Goal: Task Accomplishment & Management: Complete application form

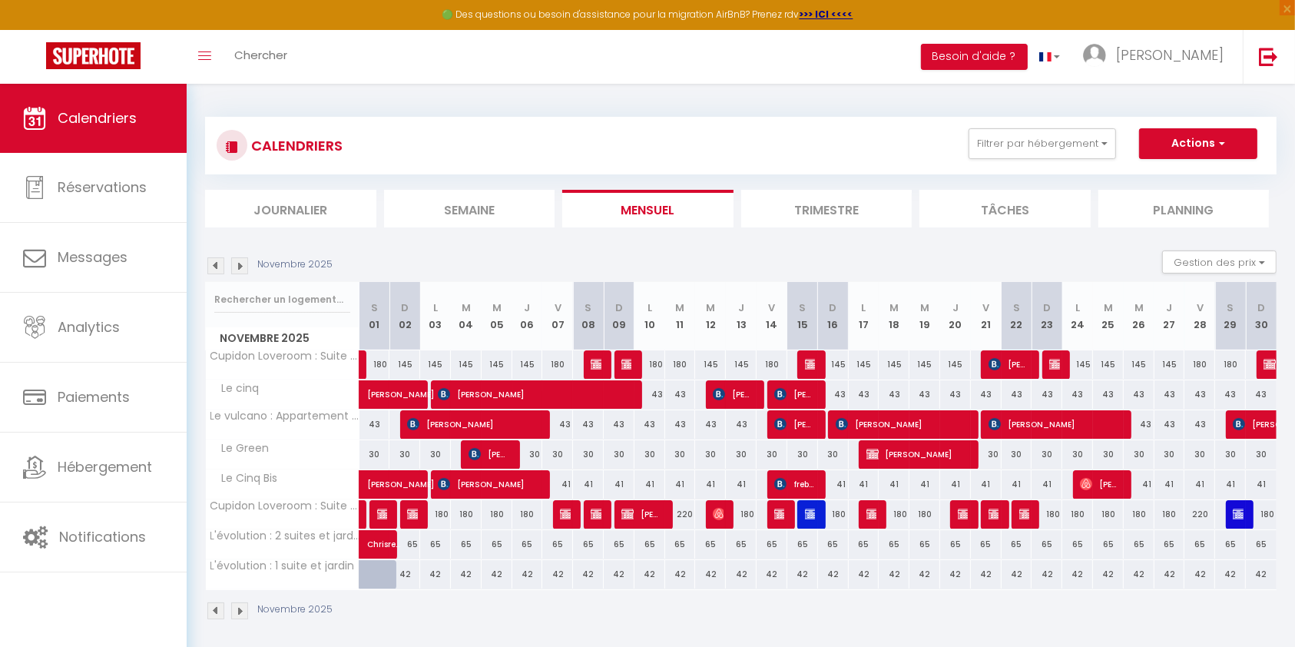
click at [209, 267] on img at bounding box center [215, 265] width 17 height 17
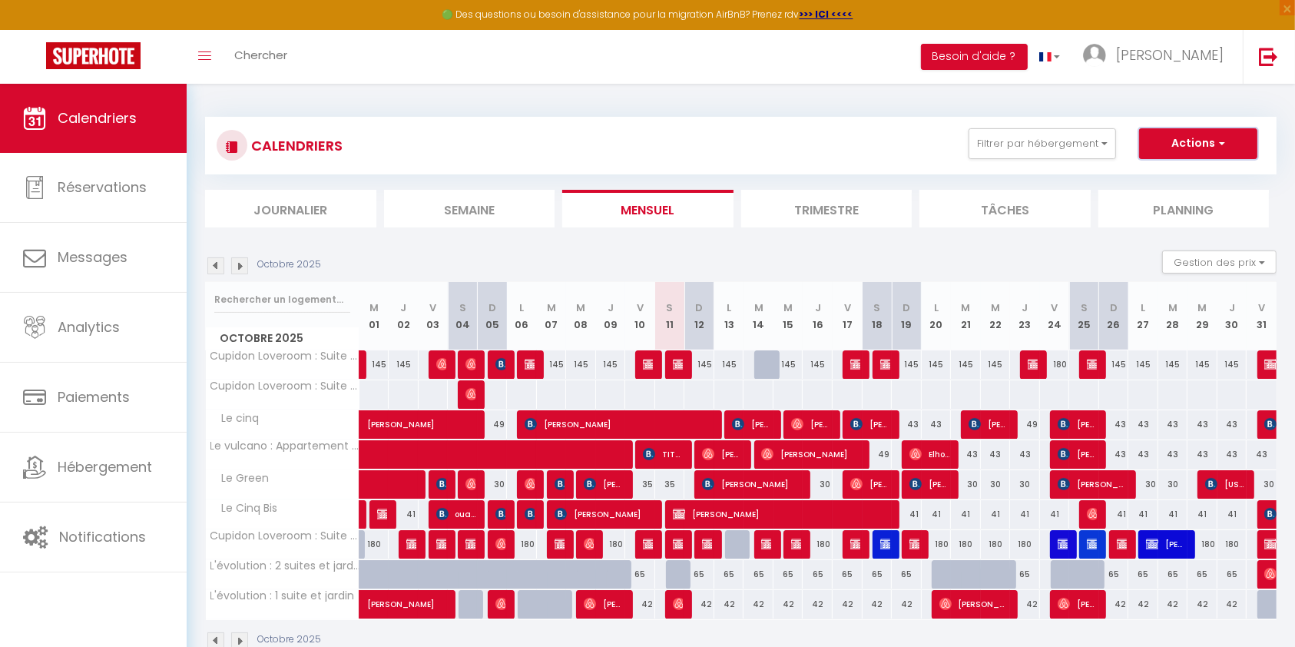
click at [1225, 138] on button "Actions" at bounding box center [1198, 143] width 118 height 31
click at [1187, 171] on link "Nouvelle réservation" at bounding box center [1183, 178] width 134 height 23
select select
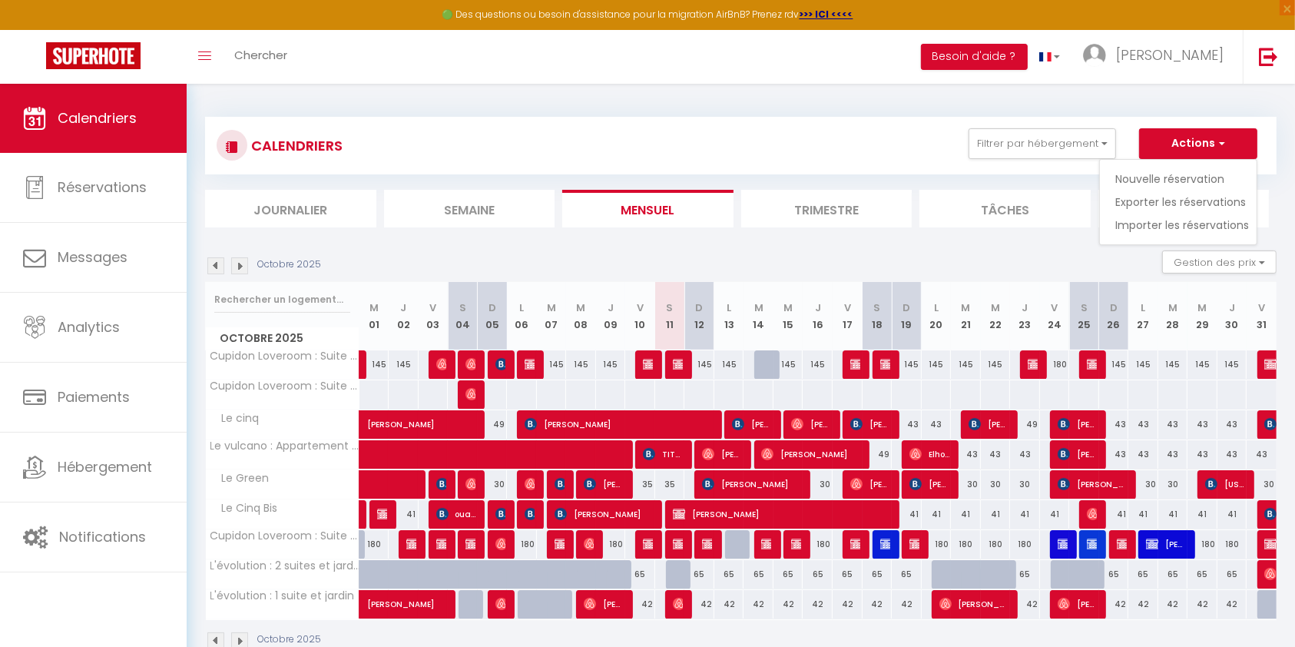
select select
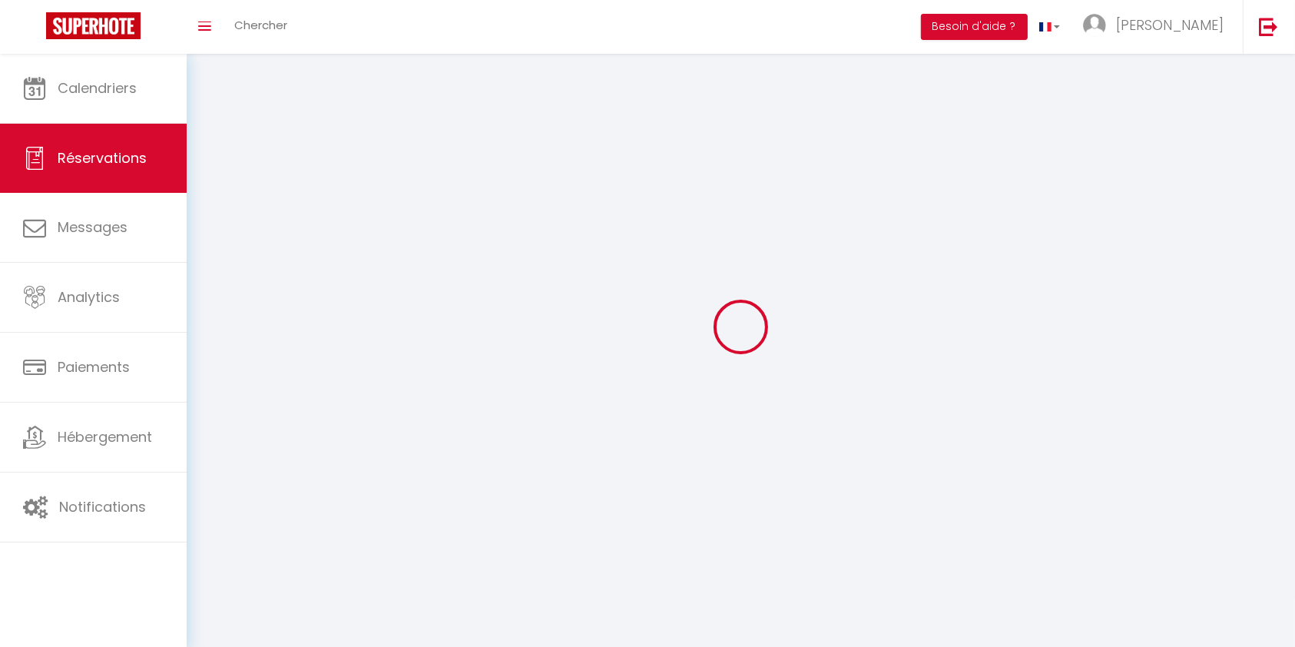
select select
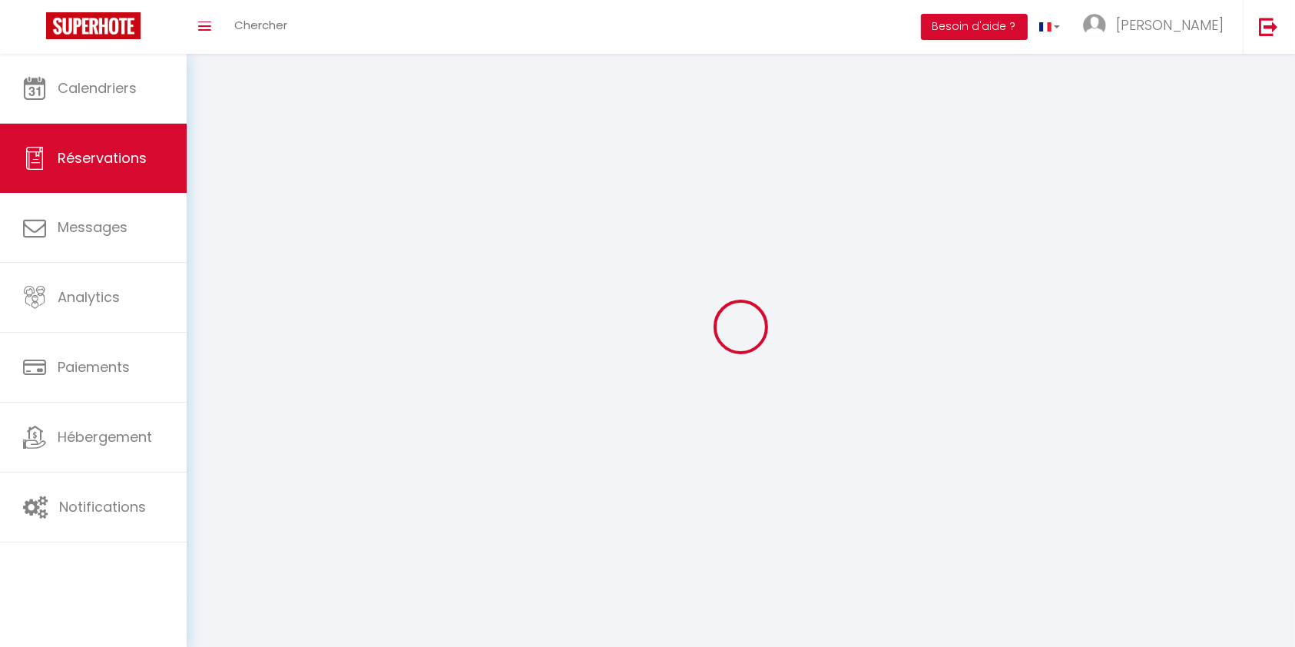
select select
checkbox input "false"
select select
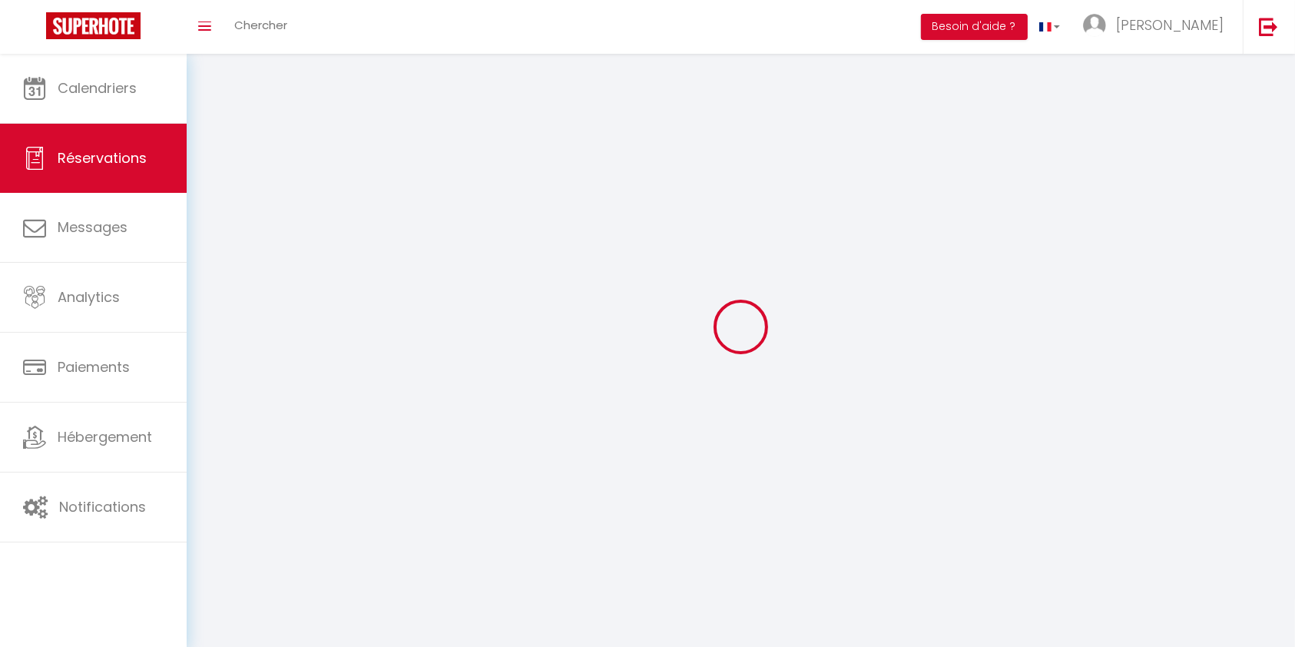
select select
checkbox input "false"
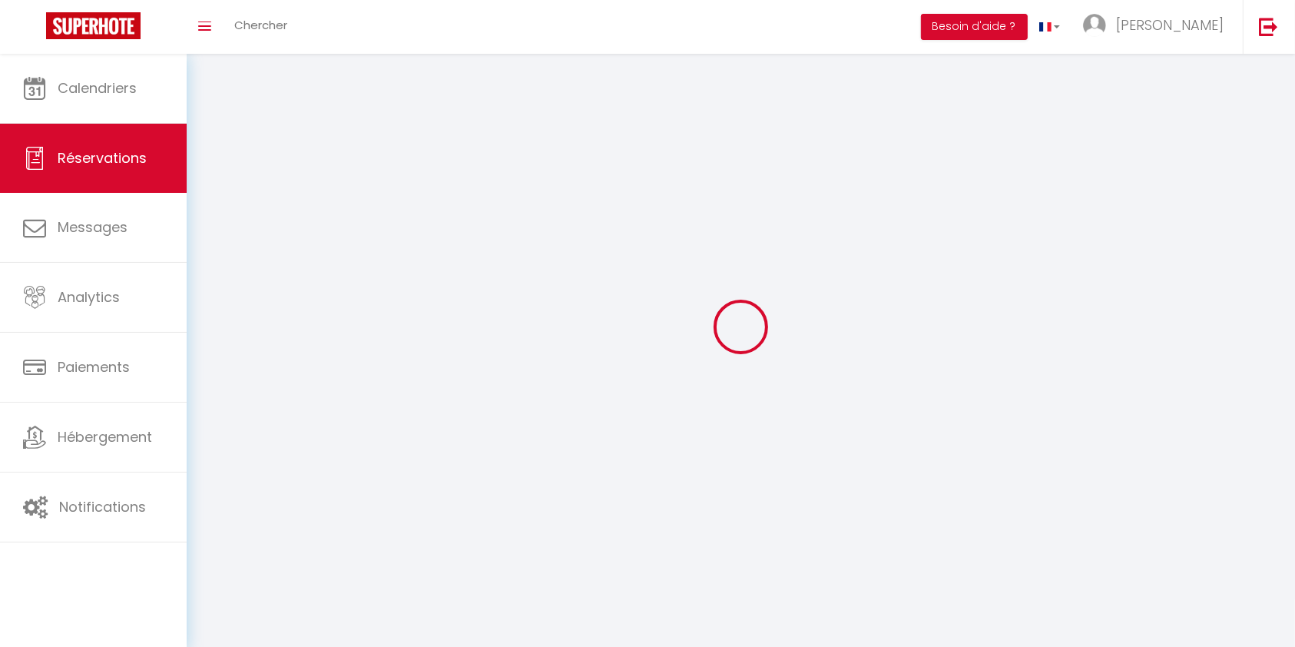
select select
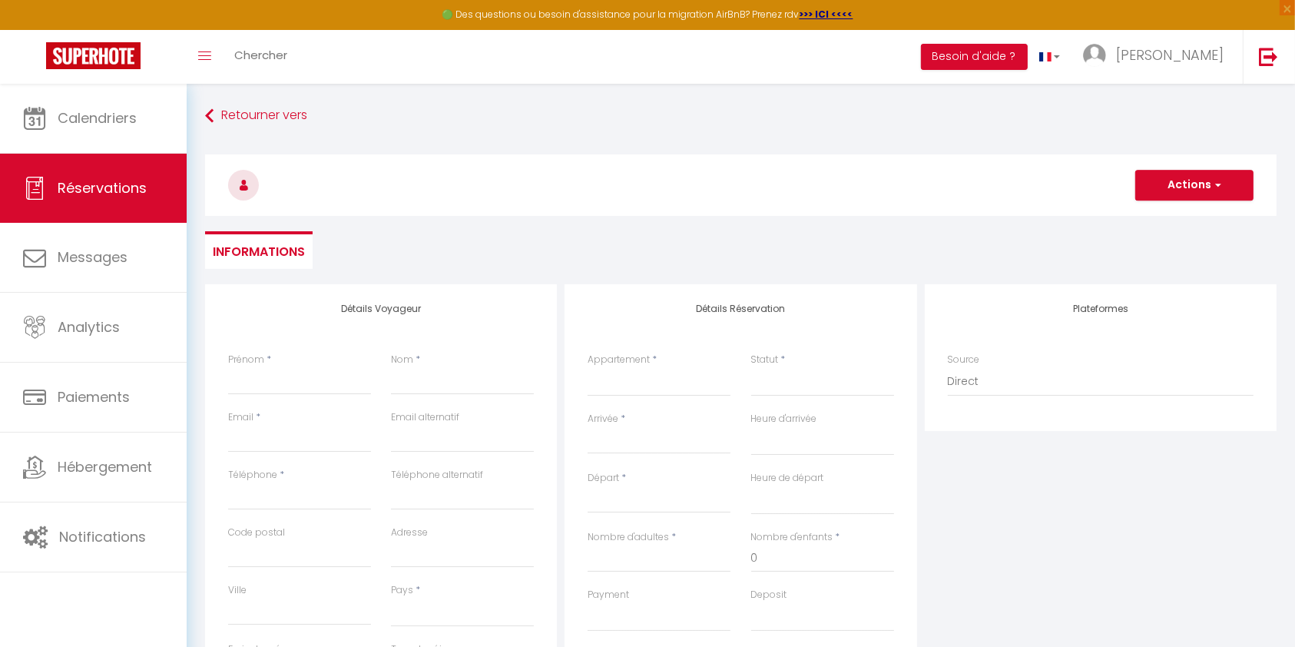
select select
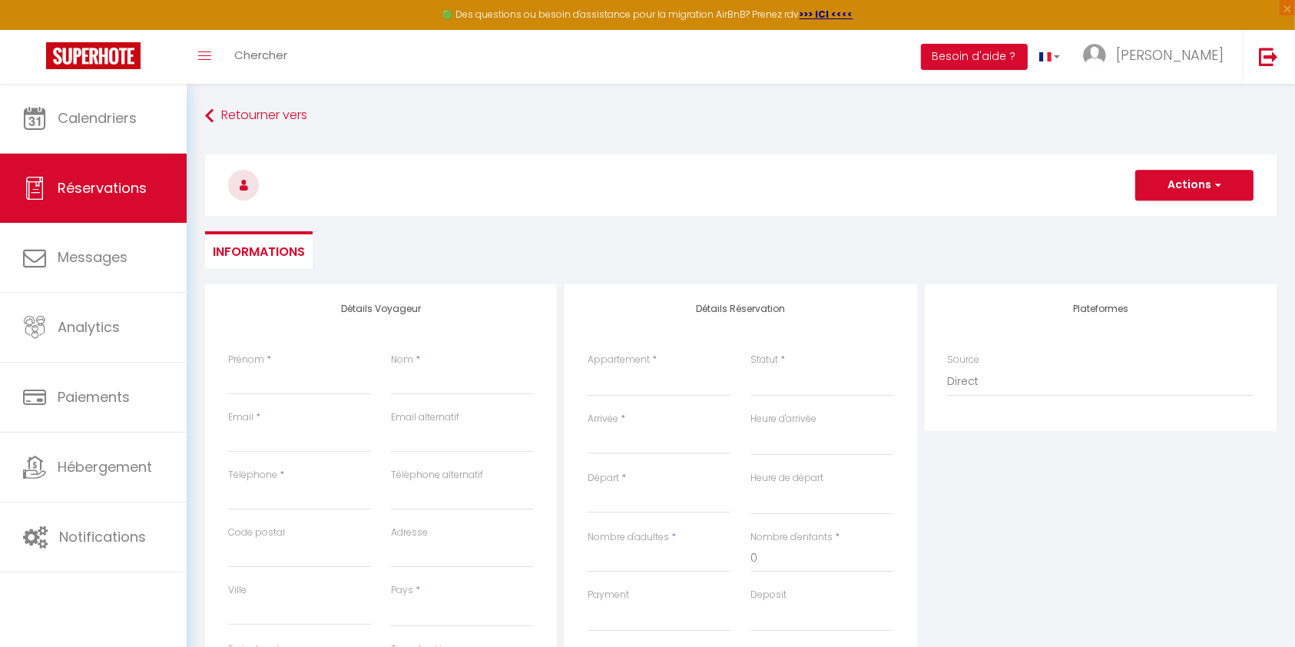
checkbox input "false"
select select
click at [612, 383] on select "L'évolution : 1 suite et jardin L'évolution : 2 suites et jardin Le Green Cupid…" at bounding box center [659, 381] width 143 height 29
select select "60779"
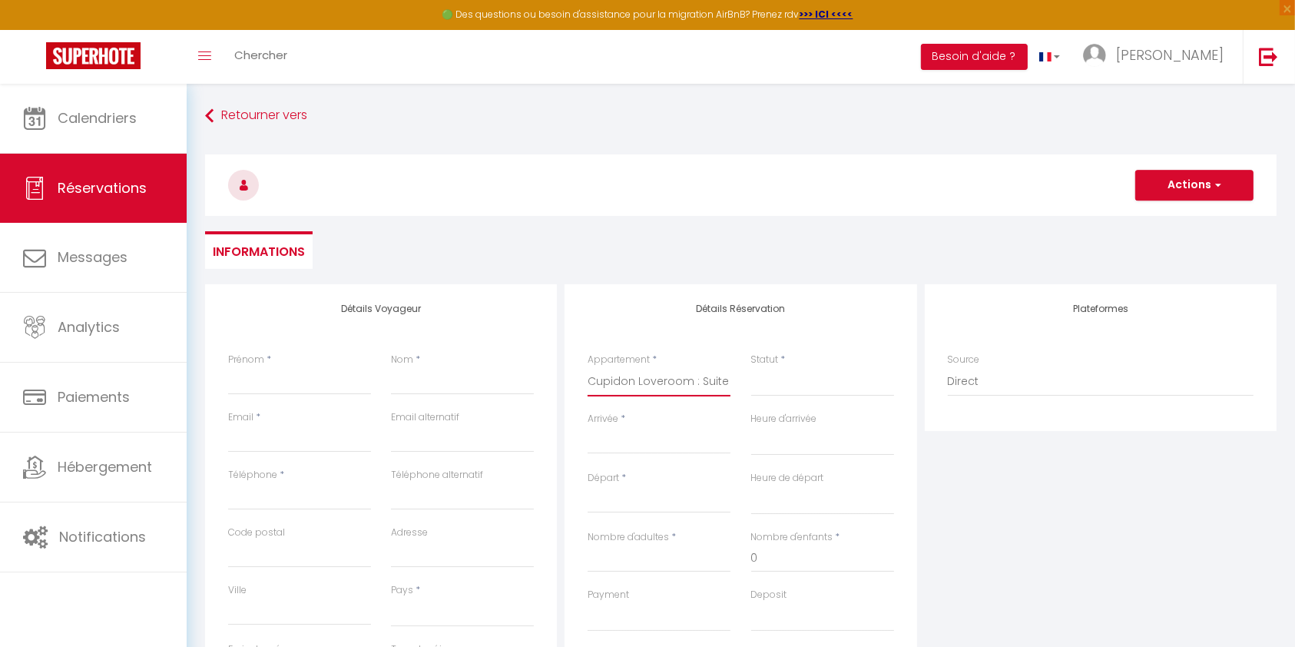
click at [588, 367] on select "L'évolution : 1 suite et jardin L'évolution : 2 suites et jardin Le Green Cupid…" at bounding box center [659, 381] width 143 height 29
select select
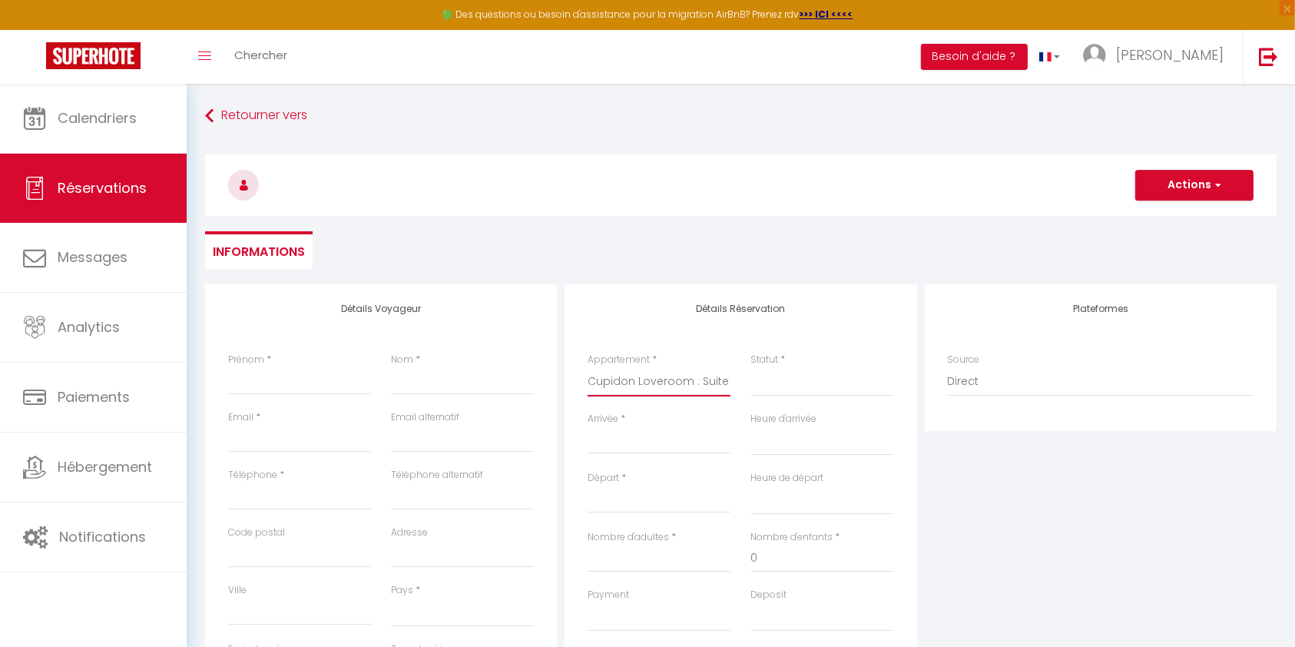
select select
checkbox input "false"
click at [784, 376] on select "Confirmé Non Confirmé [PERSON_NAME] par le voyageur No Show Request" at bounding box center [822, 381] width 143 height 29
select select
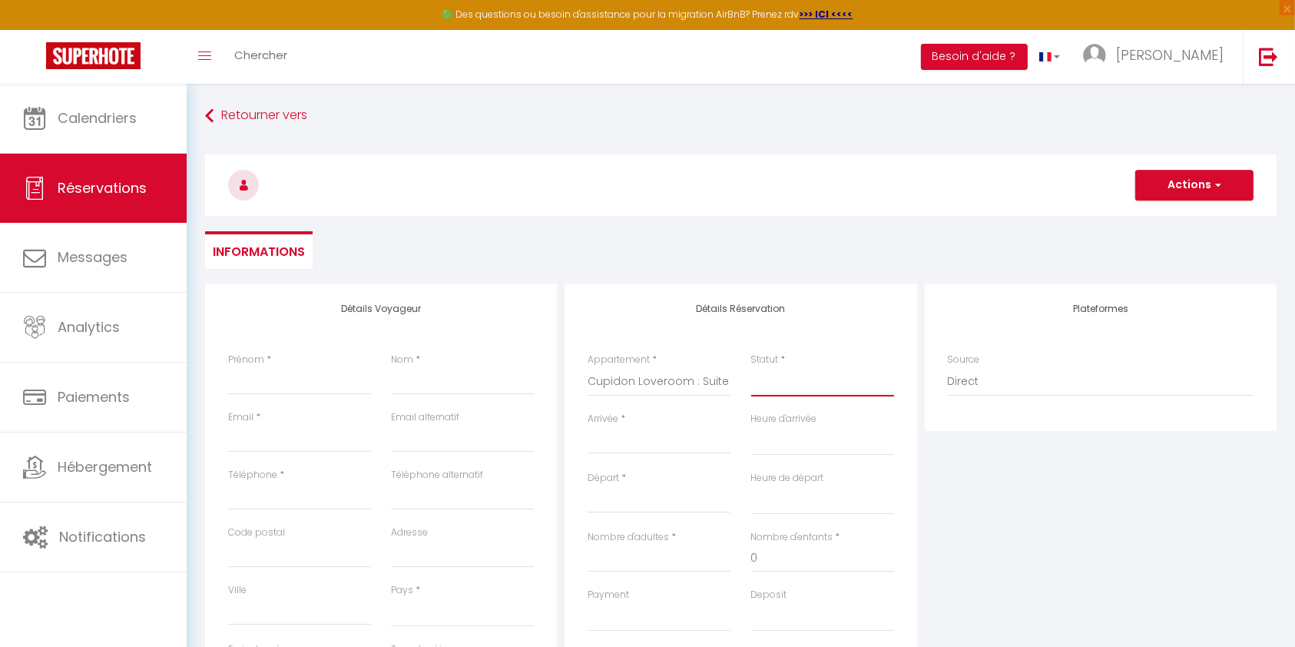
select select
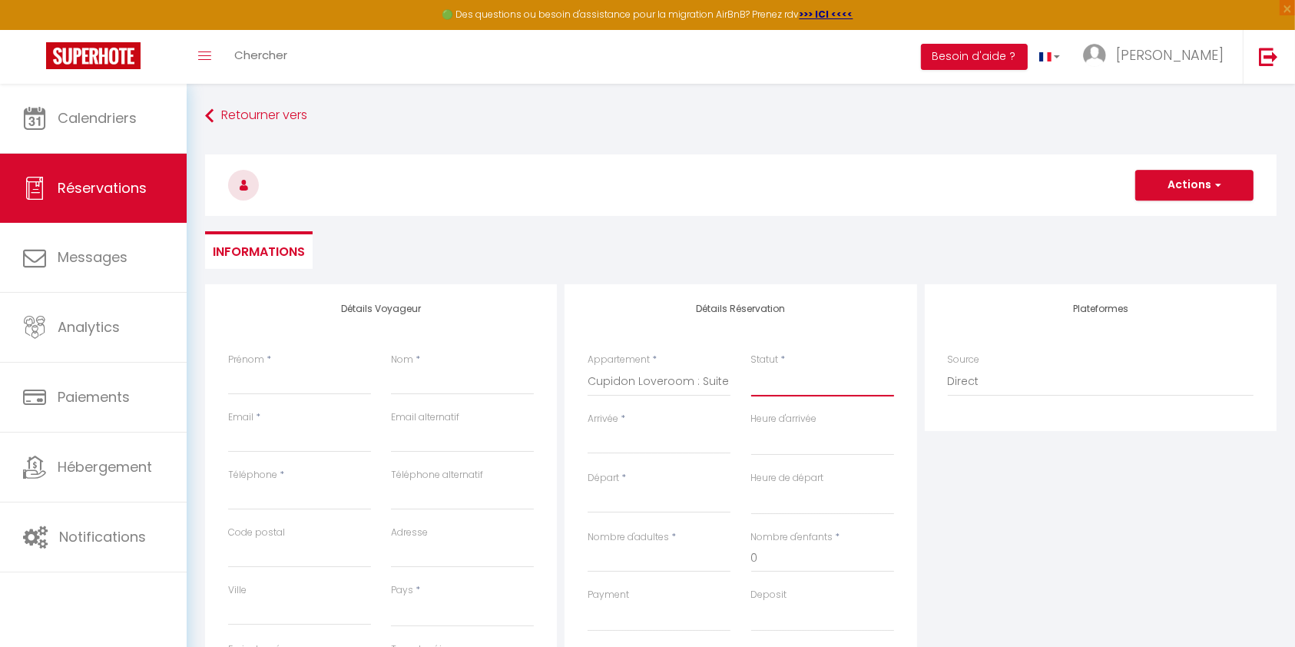
checkbox input "false"
select select "1"
click at [751, 367] on select "Confirmé Non Confirmé [PERSON_NAME] par le voyageur No Show Request" at bounding box center [822, 381] width 143 height 29
select select
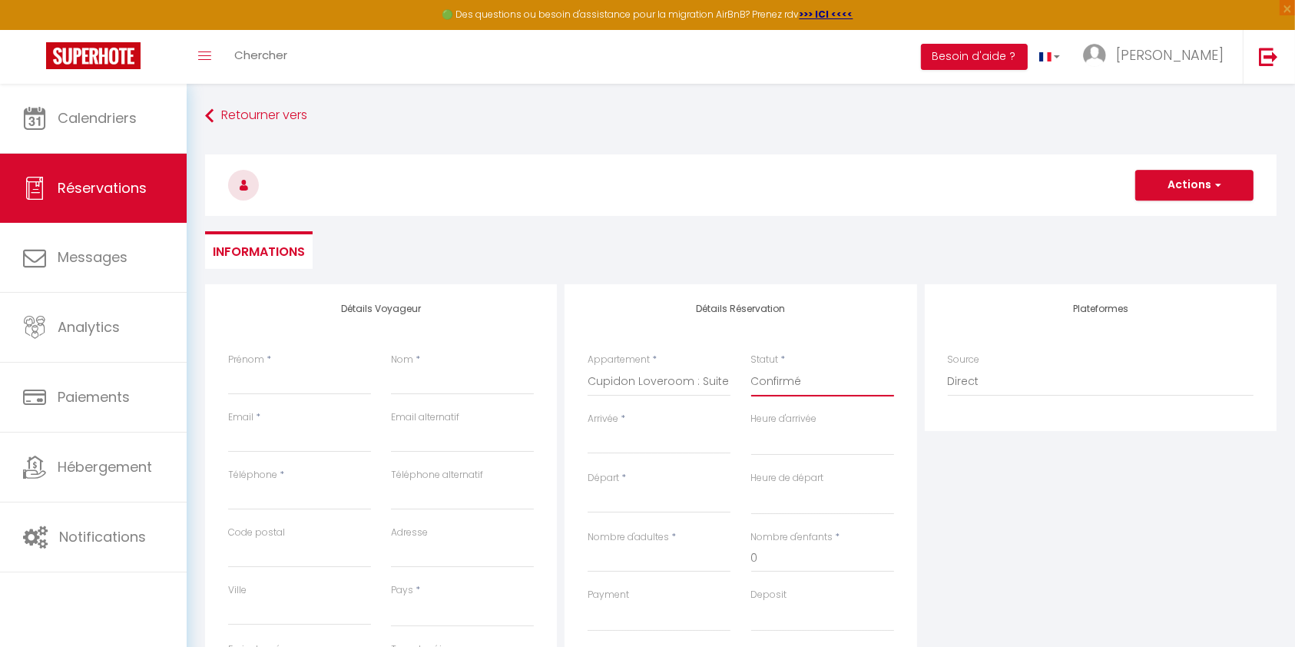
select select
checkbox input "false"
click at [642, 453] on div "< [DATE] > Dim Lun Mar Mer Jeu Ven Sam 1 2 3 4 5 6 7 8 9 10 11 12 13 14 15 16 1…" at bounding box center [659, 440] width 143 height 28
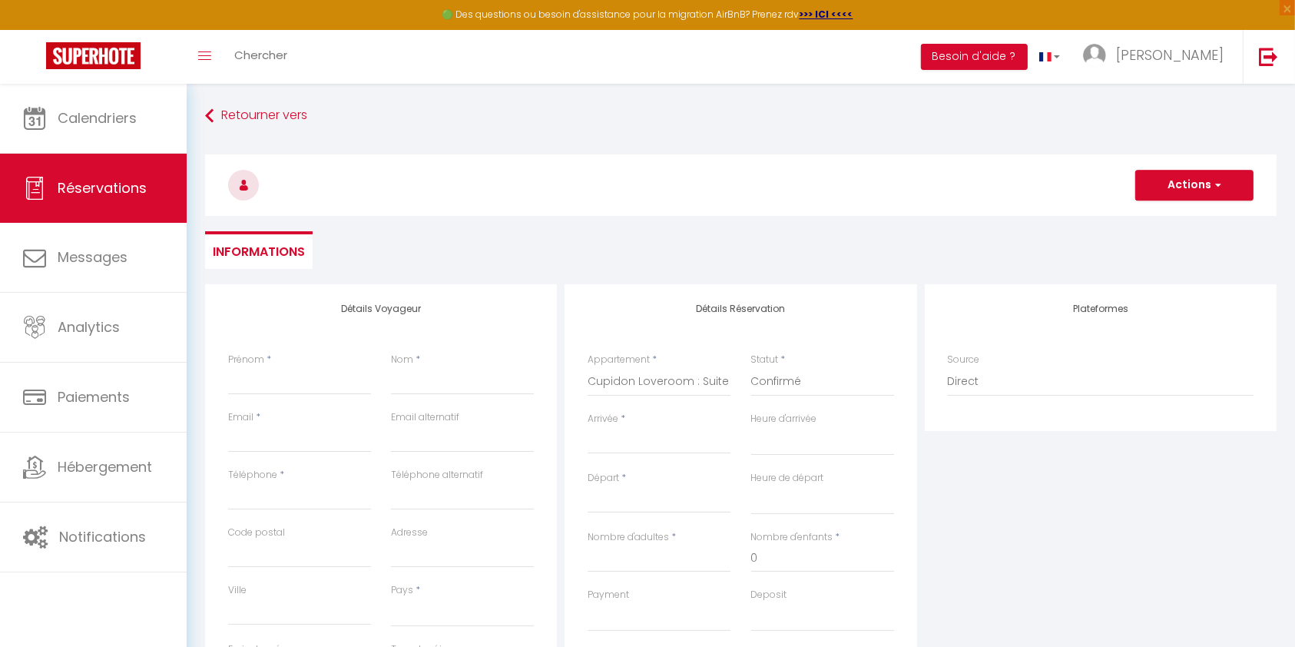
click at [627, 439] on input "Arrivée" at bounding box center [659, 442] width 143 height 20
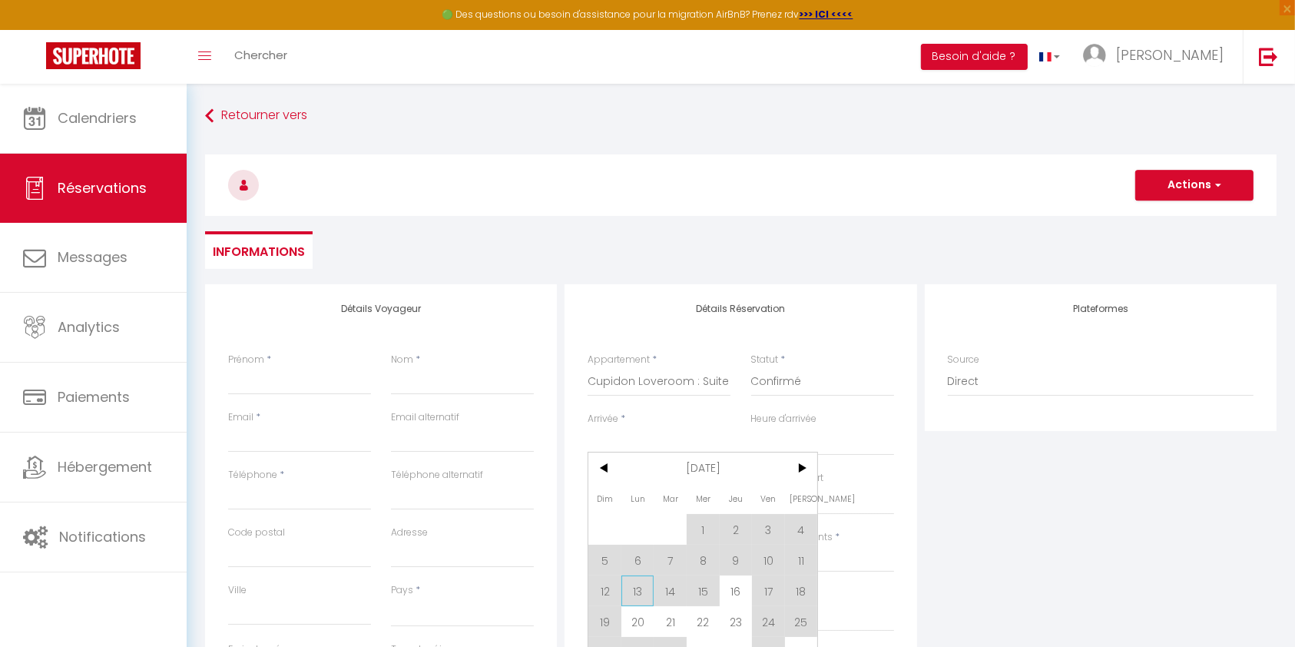
click at [632, 587] on span "13" at bounding box center [638, 590] width 33 height 31
select select
type input "Lun 13 Octobre 2025"
select select
type input "[DATE] Octobre 2025"
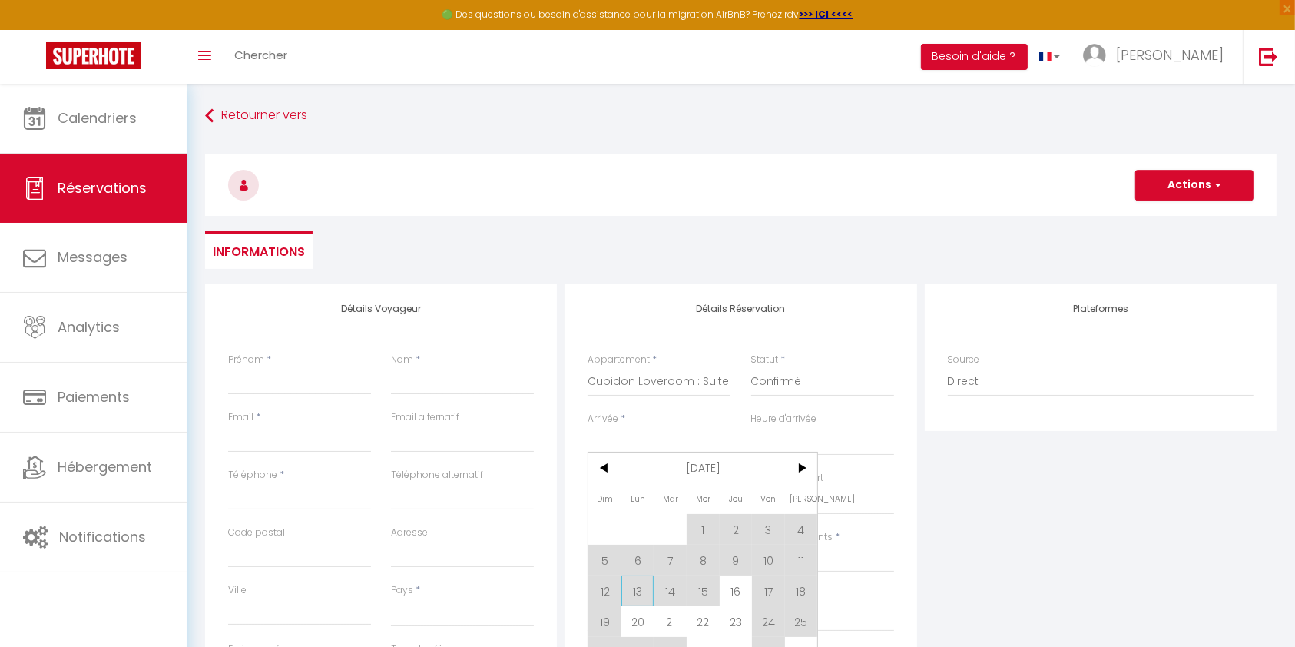
select select
checkbox input "false"
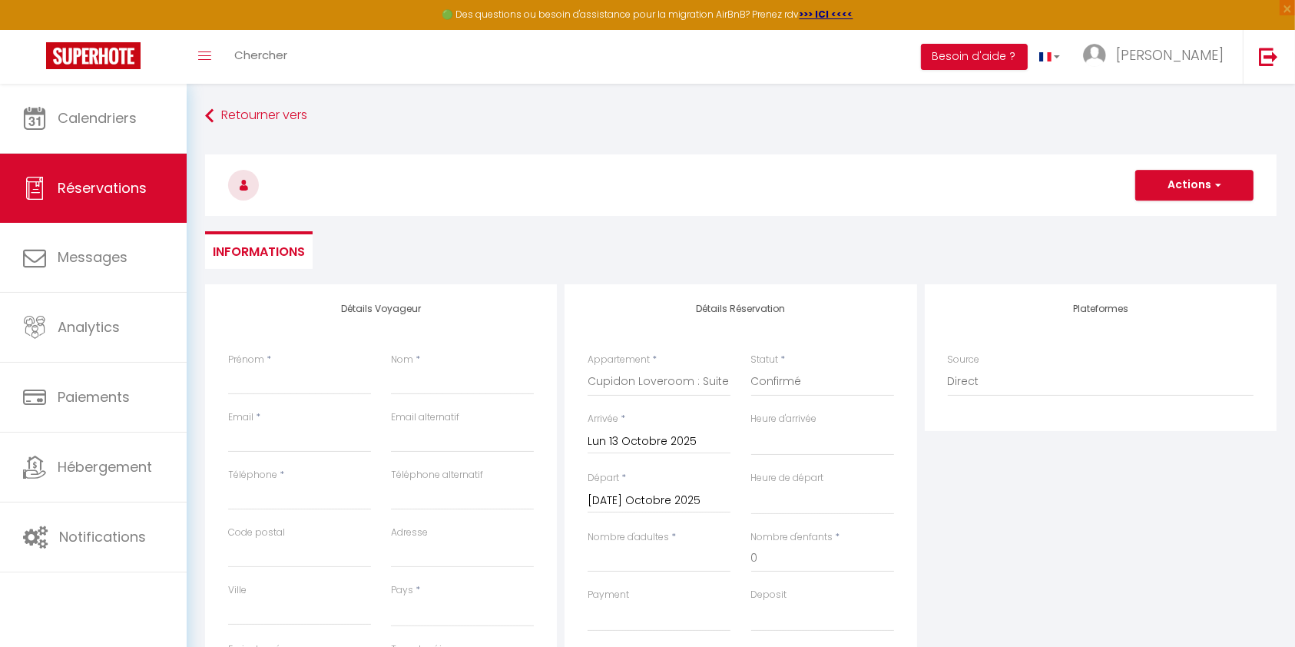
click at [633, 572] on div "Nombre d'adultes *" at bounding box center [659, 559] width 163 height 58
click at [638, 559] on input "Nombre d'adultes" at bounding box center [659, 559] width 143 height 28
type input "2"
select select
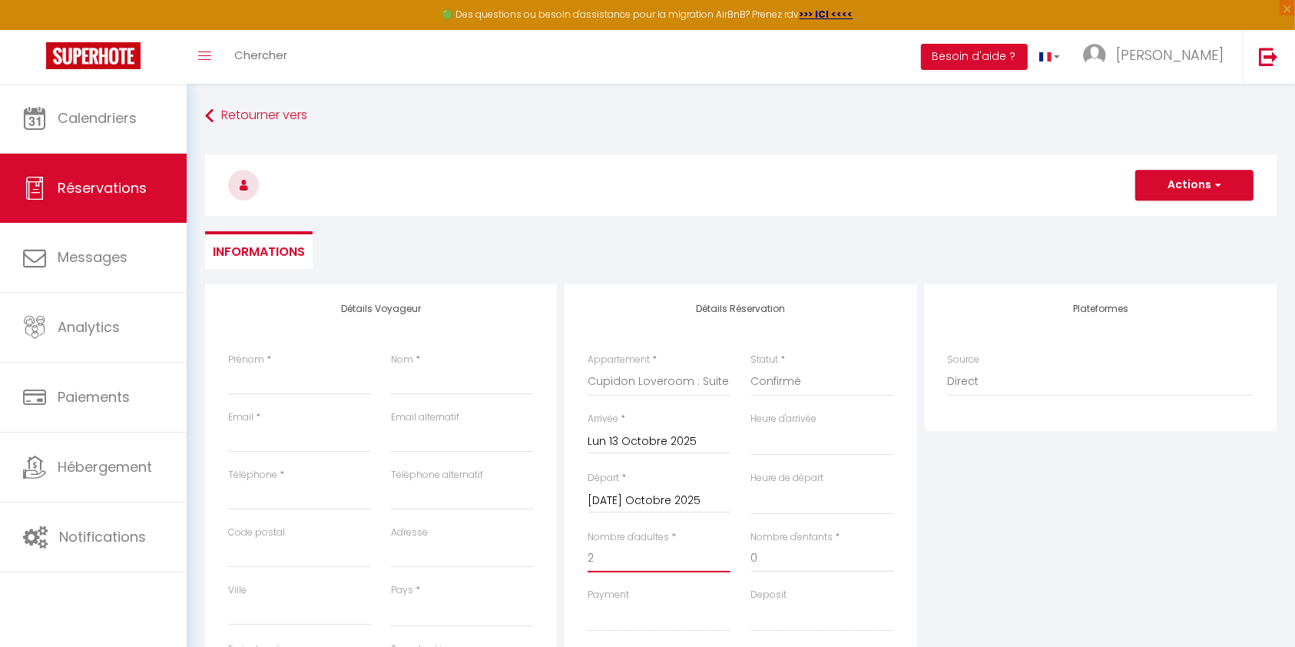
select select
checkbox input "false"
select select
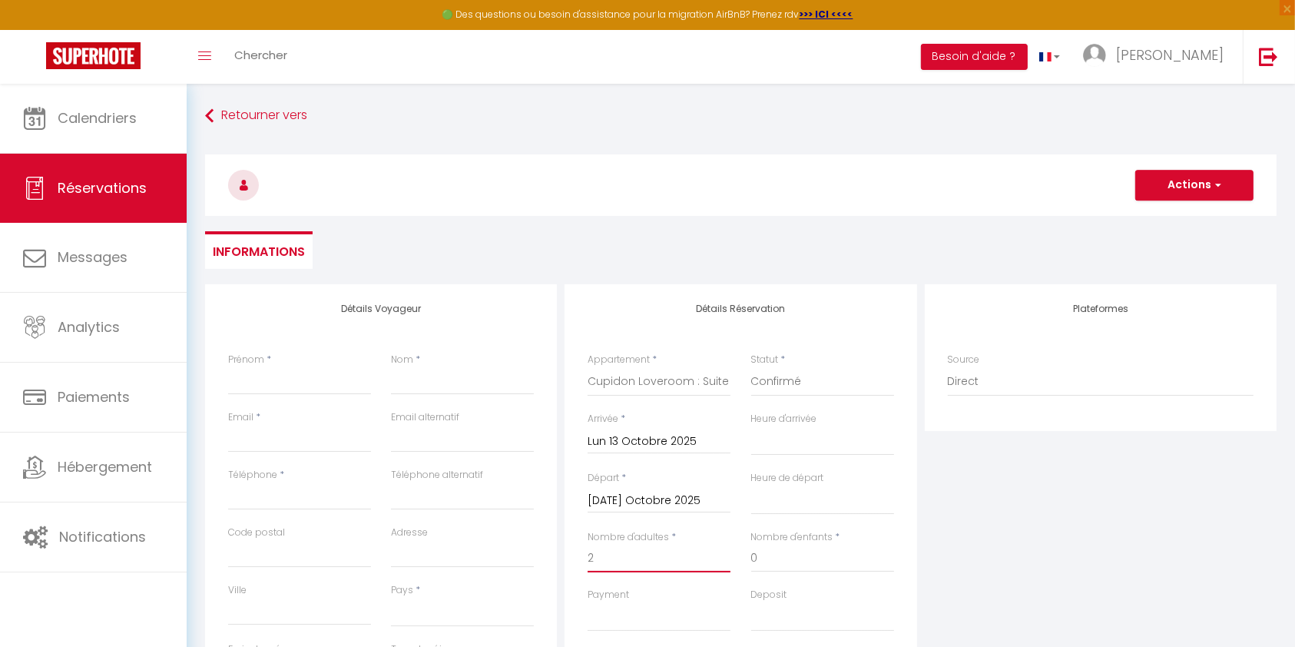
select select
checkbox input "false"
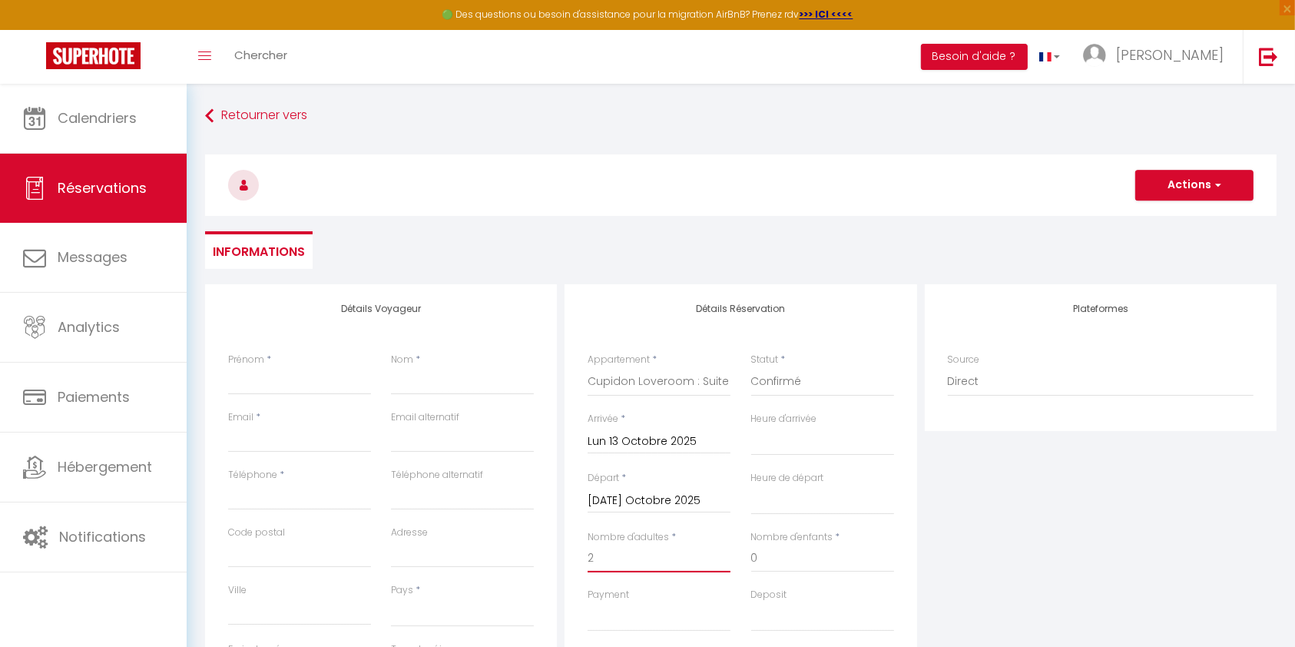
type input "2"
click at [317, 432] on input "Email client" at bounding box center [299, 439] width 143 height 28
paste input "[EMAIL_ADDRESS][DOMAIN_NAME]"
type input "[EMAIL_ADDRESS][DOMAIN_NAME]"
select select
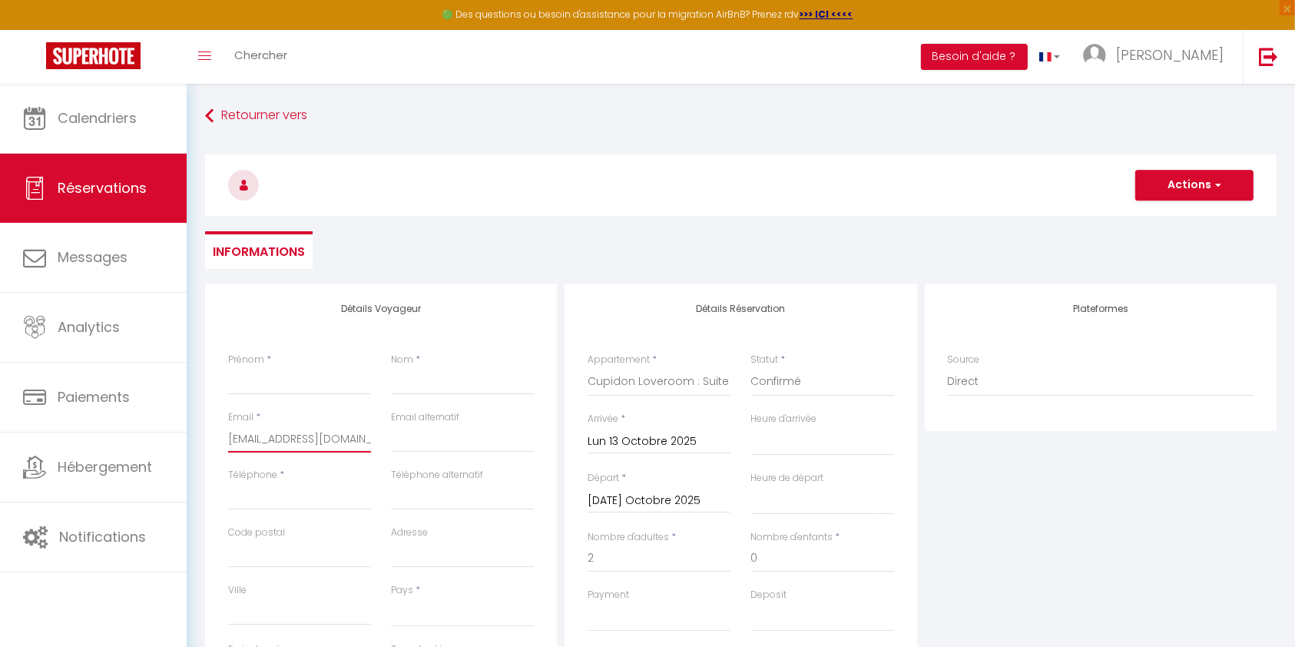
select select
checkbox input "false"
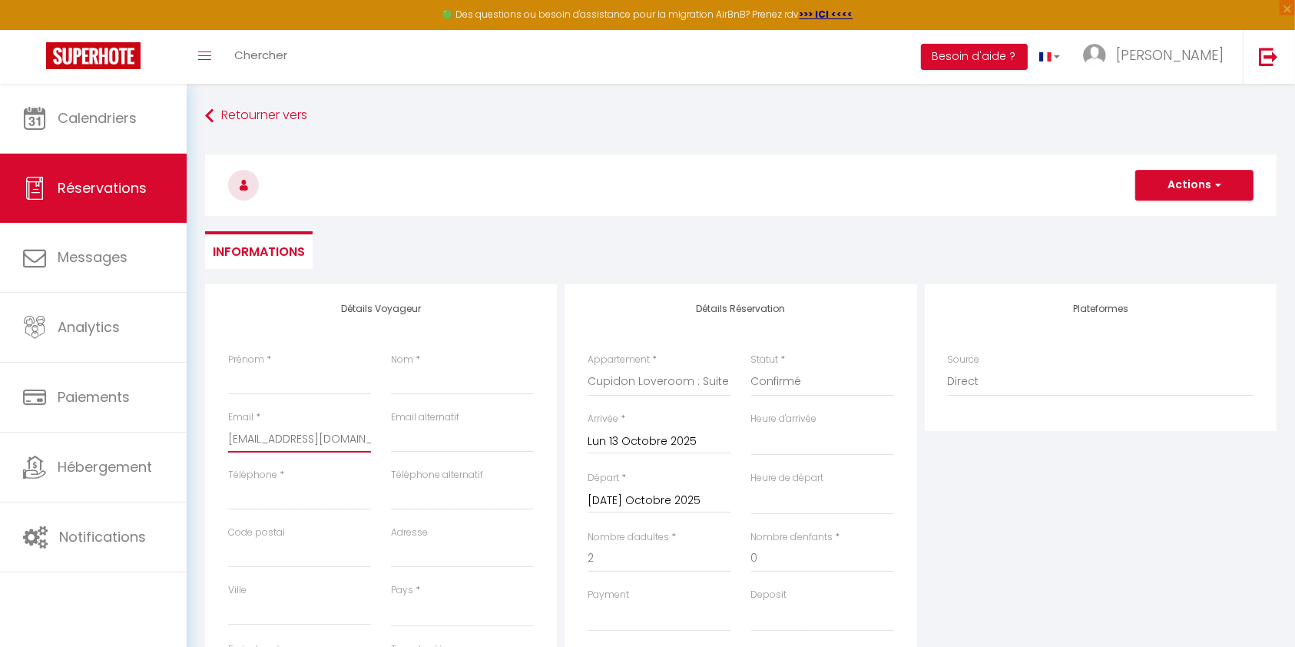
scroll to position [0, 16]
type input "[EMAIL_ADDRESS][DOMAIN_NAME]"
click at [274, 382] on input "Prénom" at bounding box center [299, 381] width 143 height 28
type input "O"
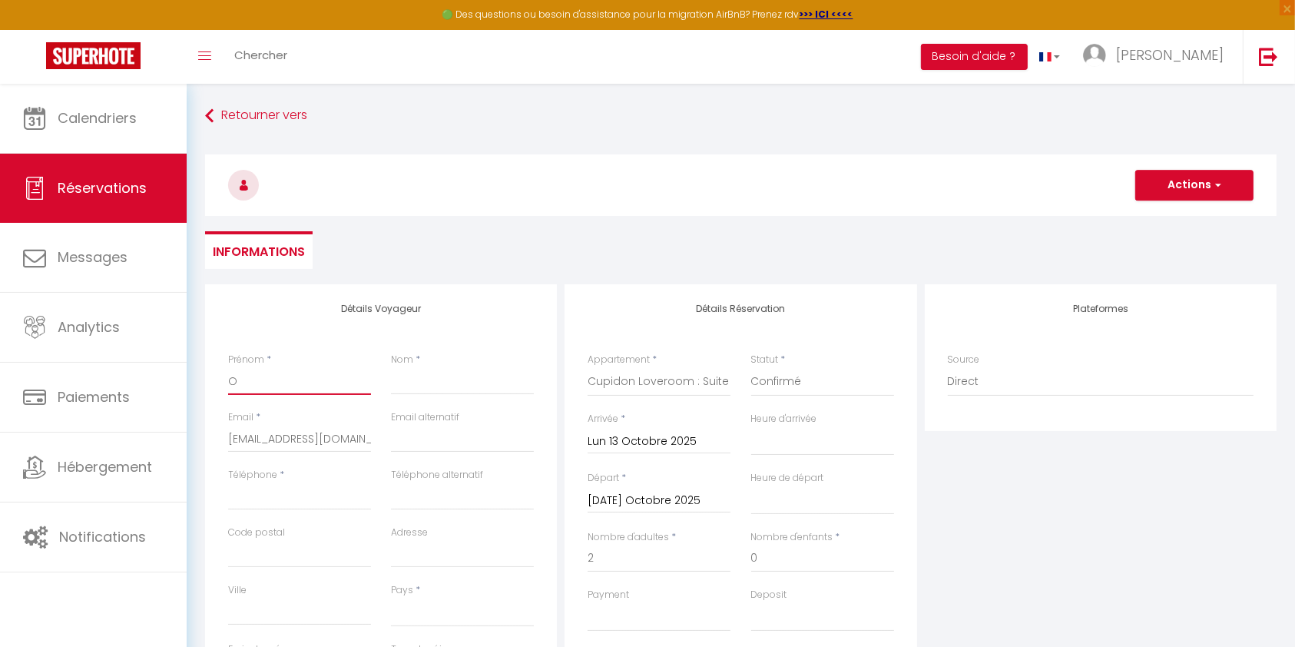
select select
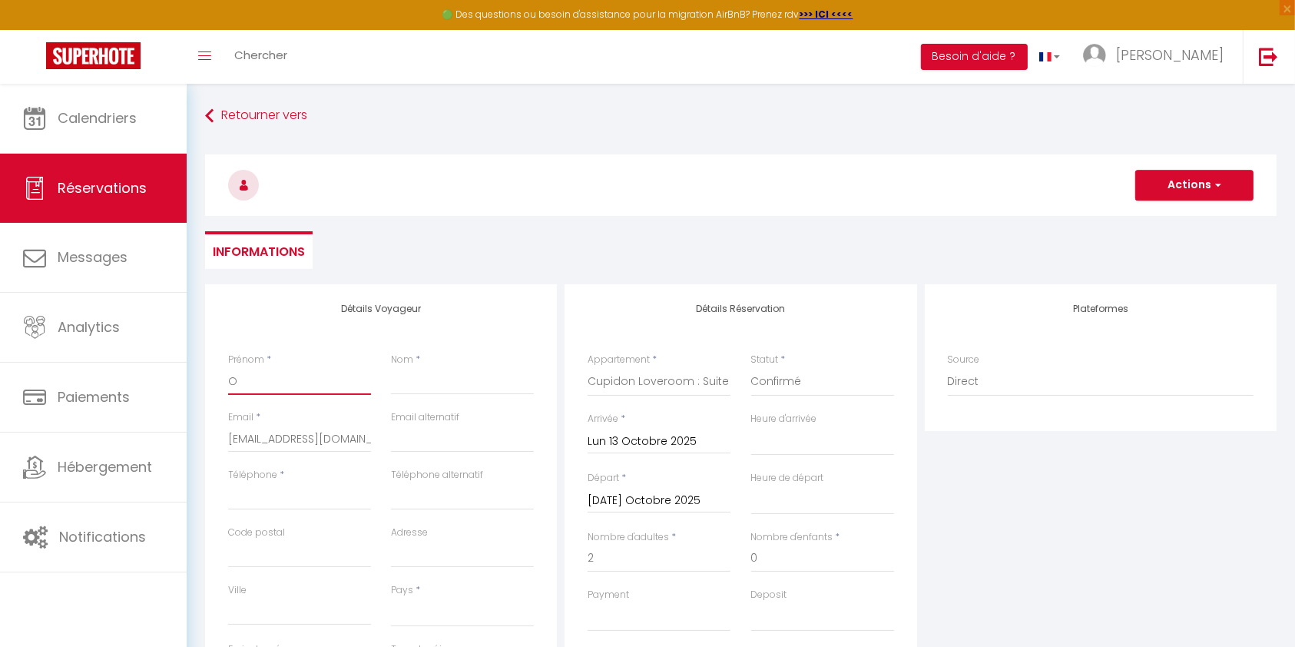
checkbox input "false"
type input "Oc"
select select
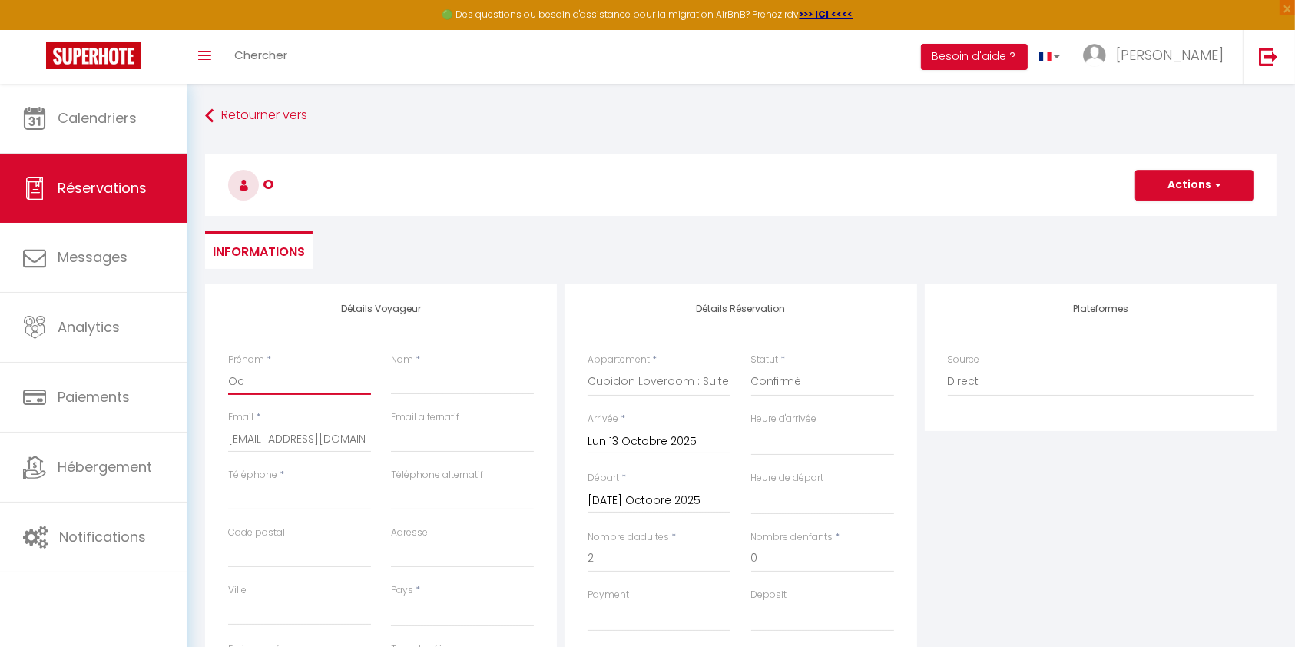
select select
checkbox input "false"
type input "Oca"
select select
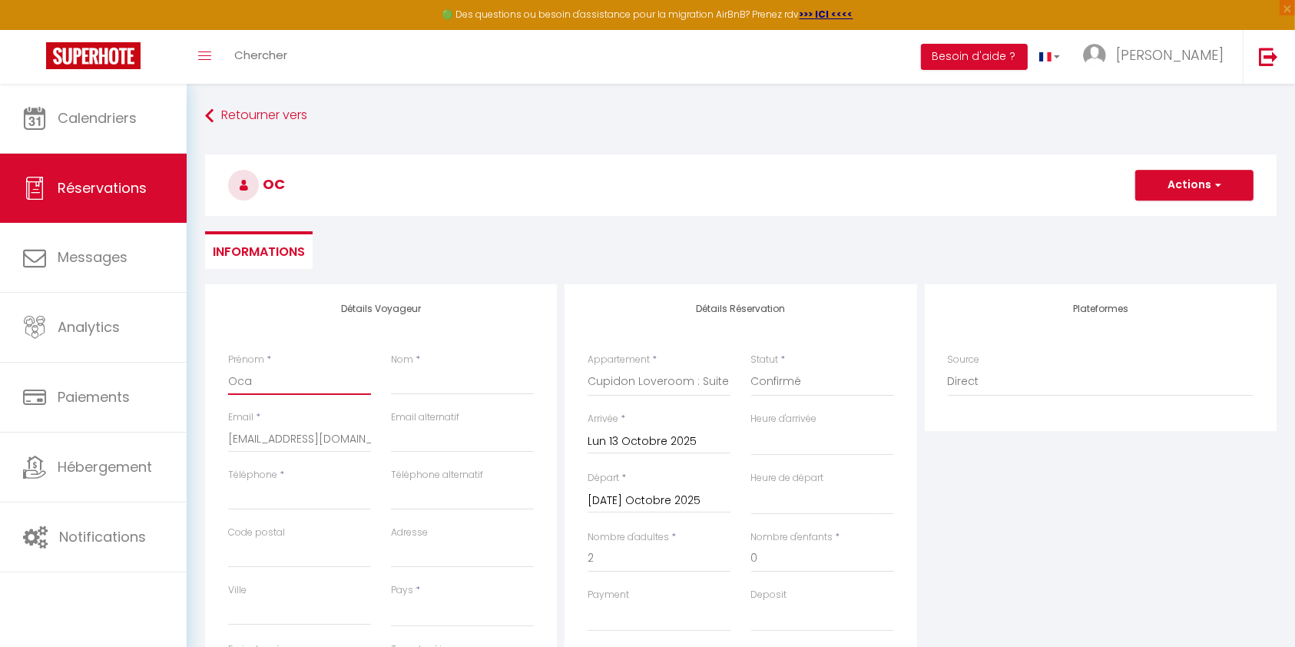
select select
checkbox input "false"
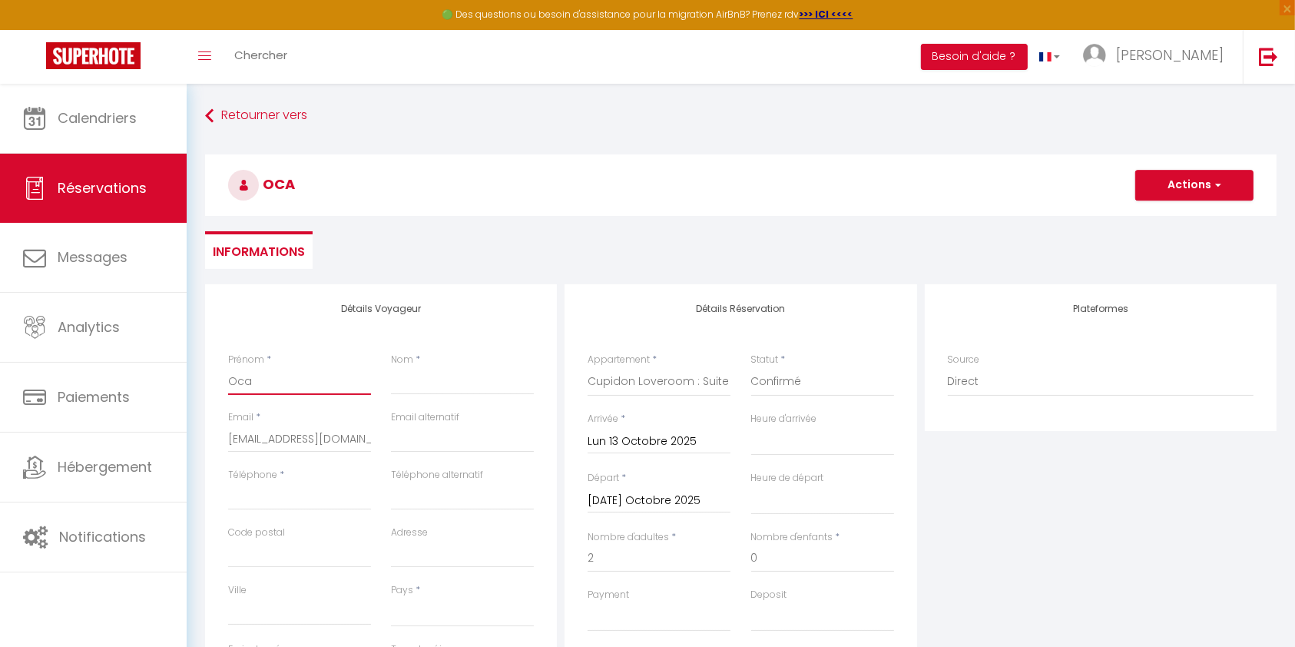
type input "Ocae"
select select
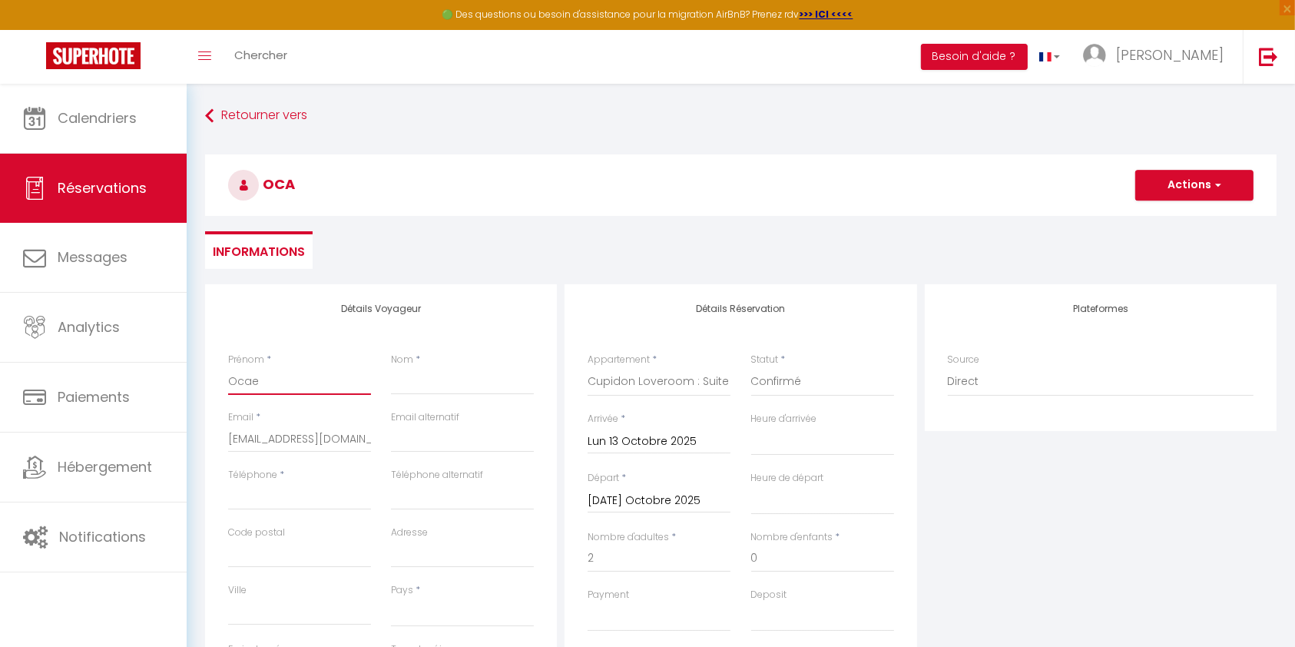
select select
checkbox input "false"
type input "Oca"
select select
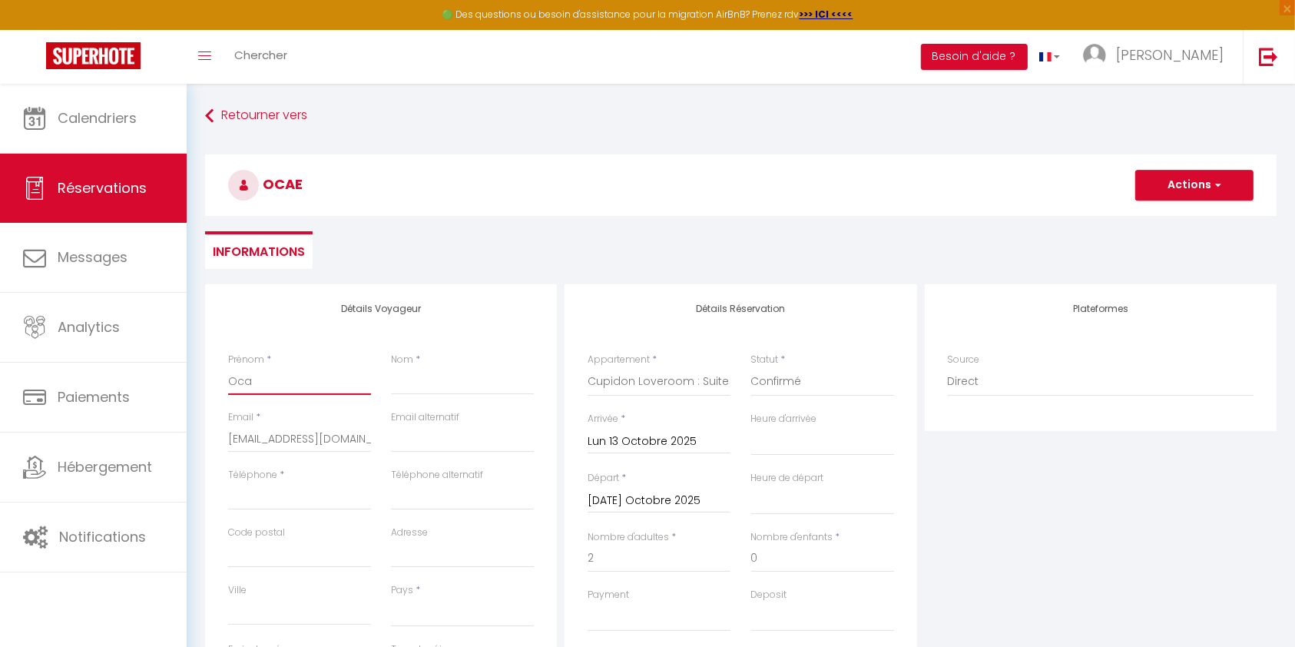
select select
checkbox input "false"
type input "Oc"
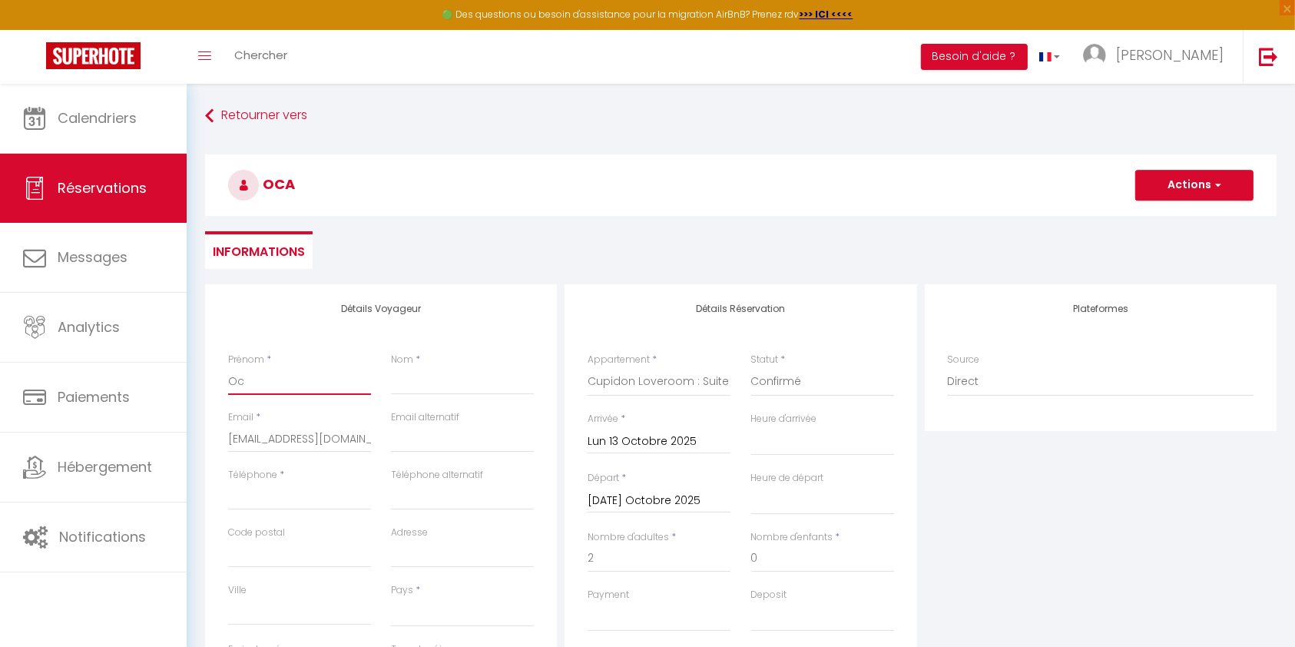
select select
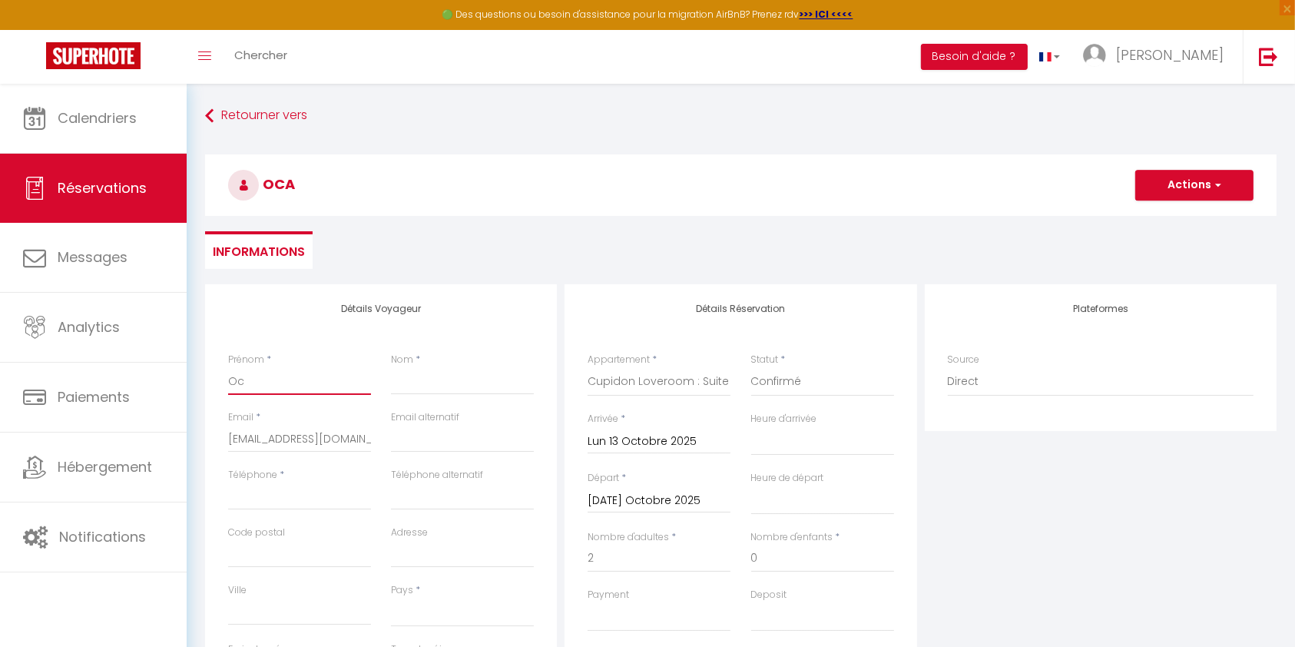
checkbox input "false"
type input "Oce"
select select
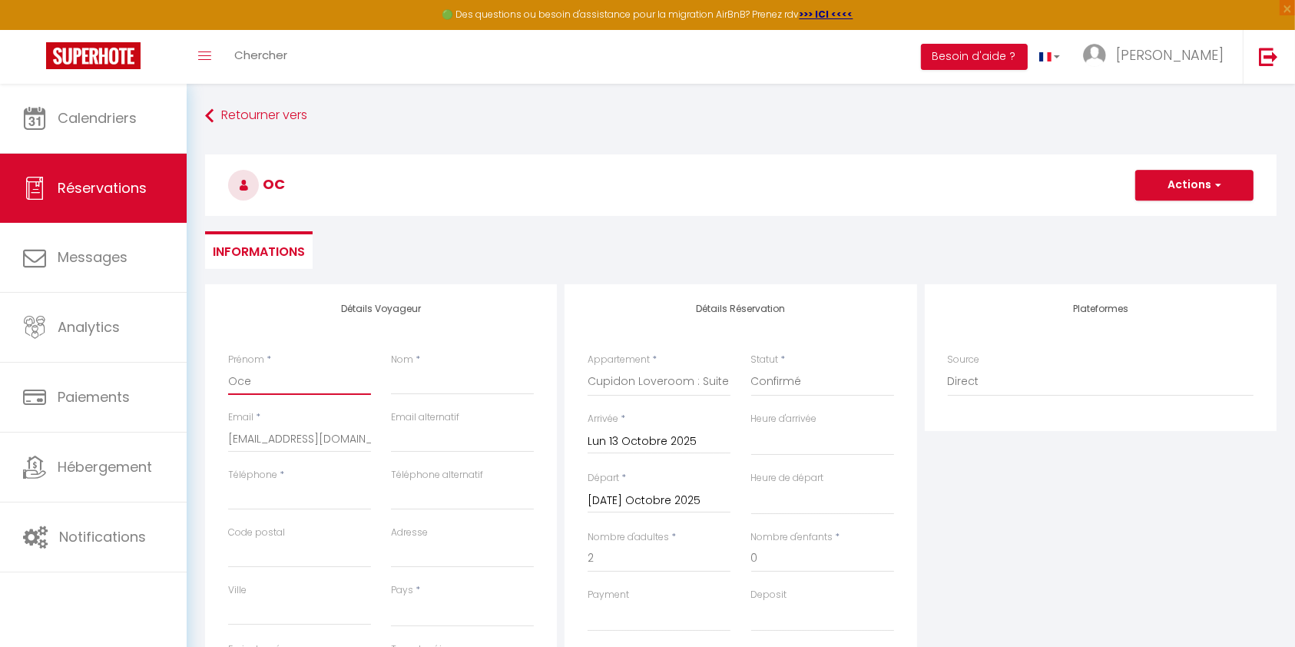
select select
checkbox input "false"
type input "Ocea"
select select
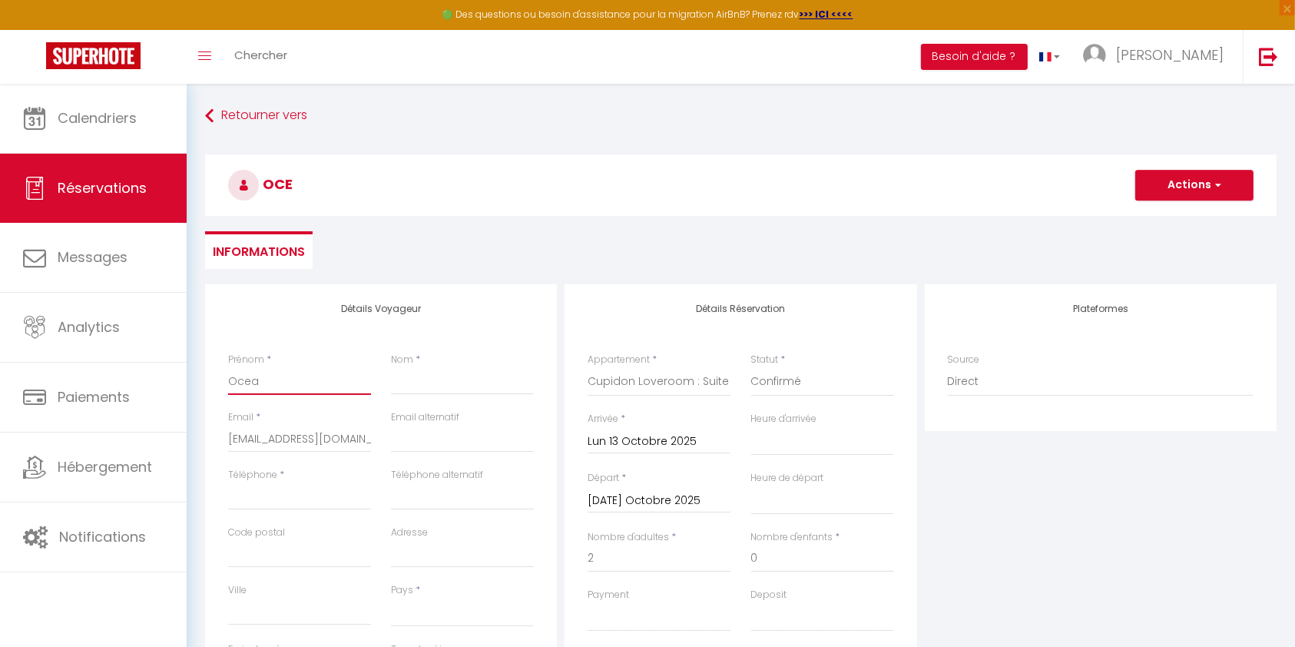
select select
checkbox input "false"
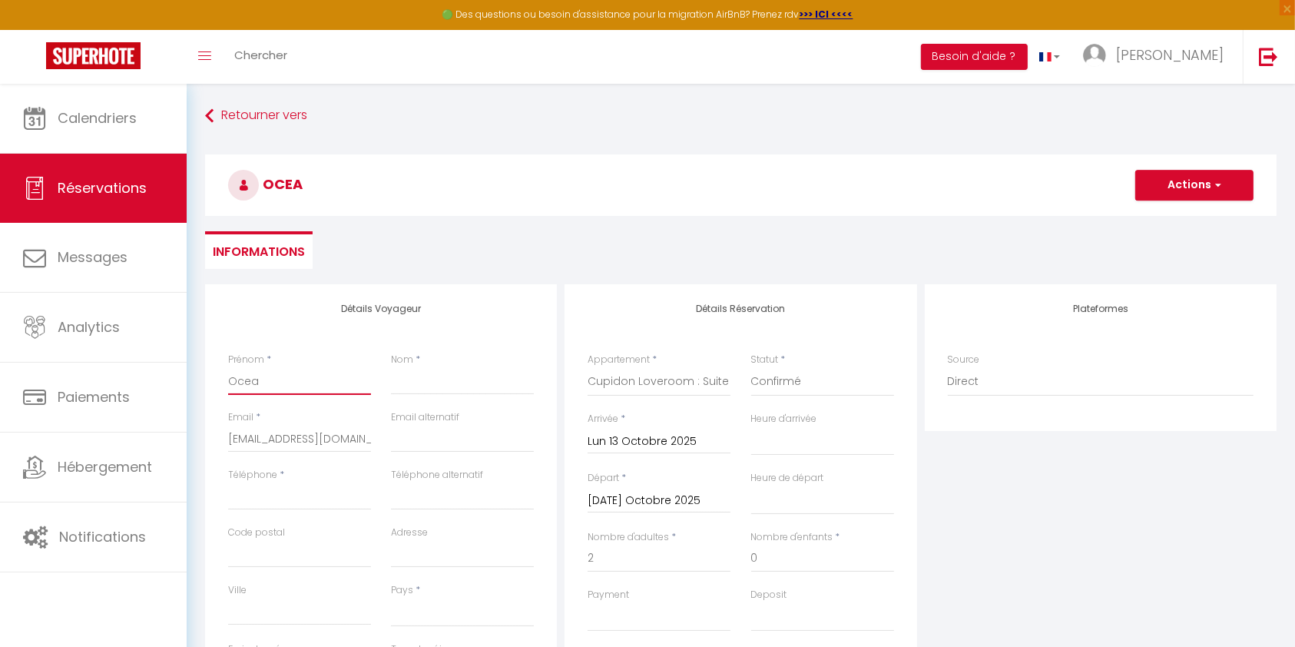
type input "Ocean"
select select
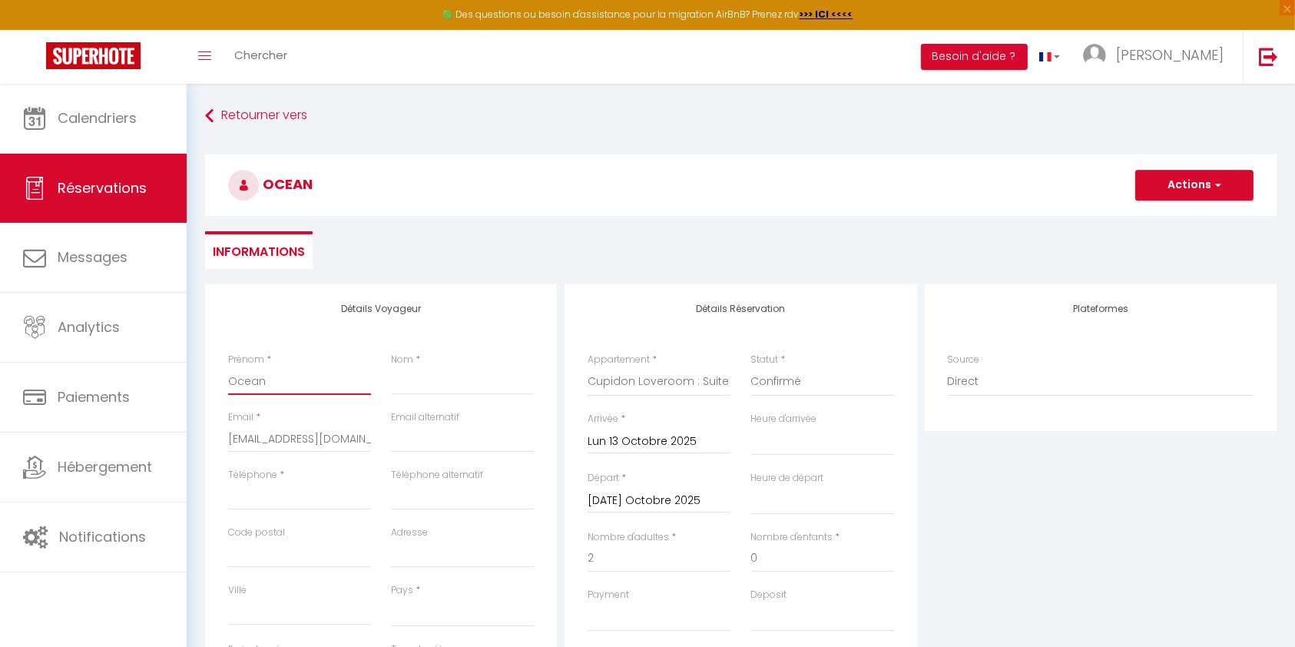
select select
checkbox input "false"
type input "Oceane"
select select
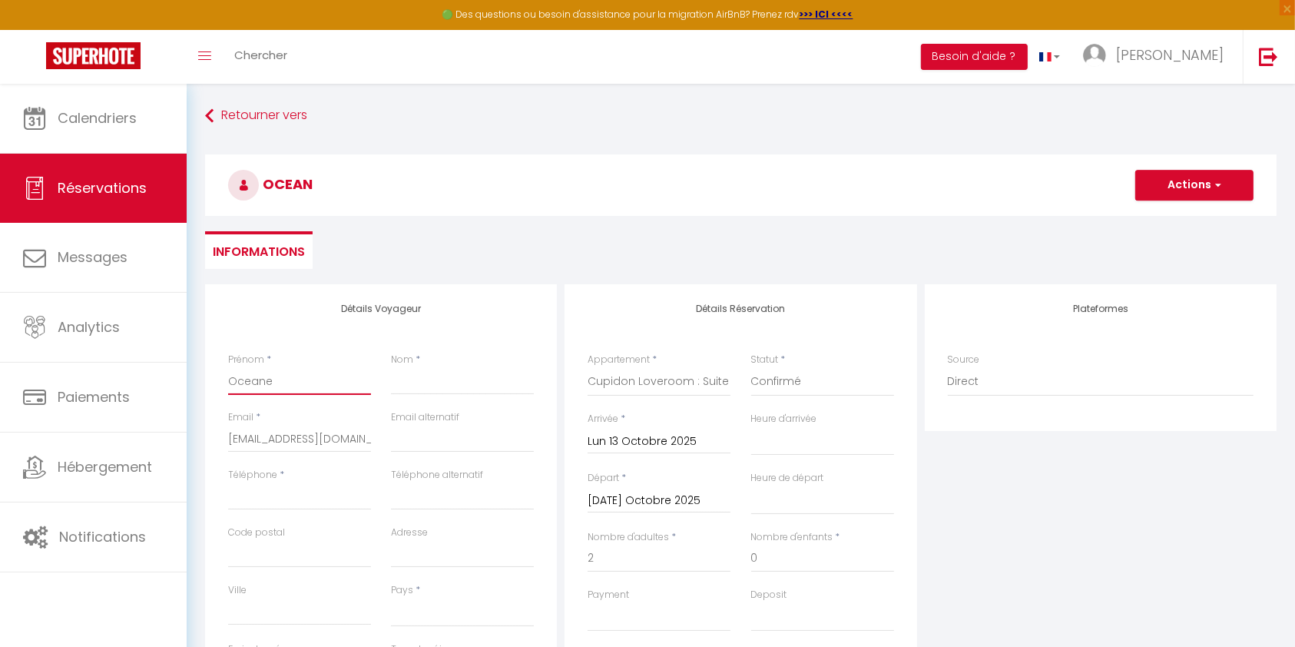
select select
checkbox input "false"
type input "Oceane"
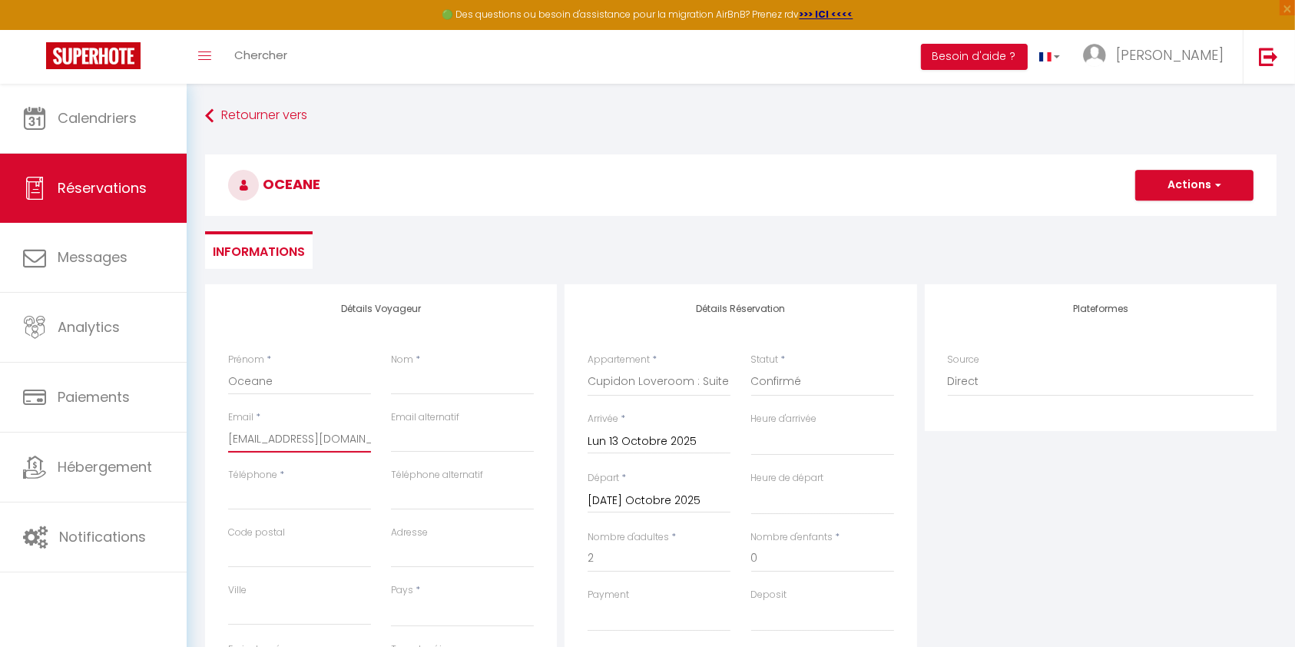
drag, startPoint x: 278, startPoint y: 440, endPoint x: 201, endPoint y: 440, distance: 77.6
click at [201, 440] on div "Détails Voyageur Prénom * [PERSON_NAME] Nom * Email * [EMAIL_ADDRESS][DOMAIN_NA…" at bounding box center [381, 558] width 360 height 549
click at [416, 390] on input "Nom" at bounding box center [462, 381] width 143 height 28
paste input "maucolin"
type input "maucolin"
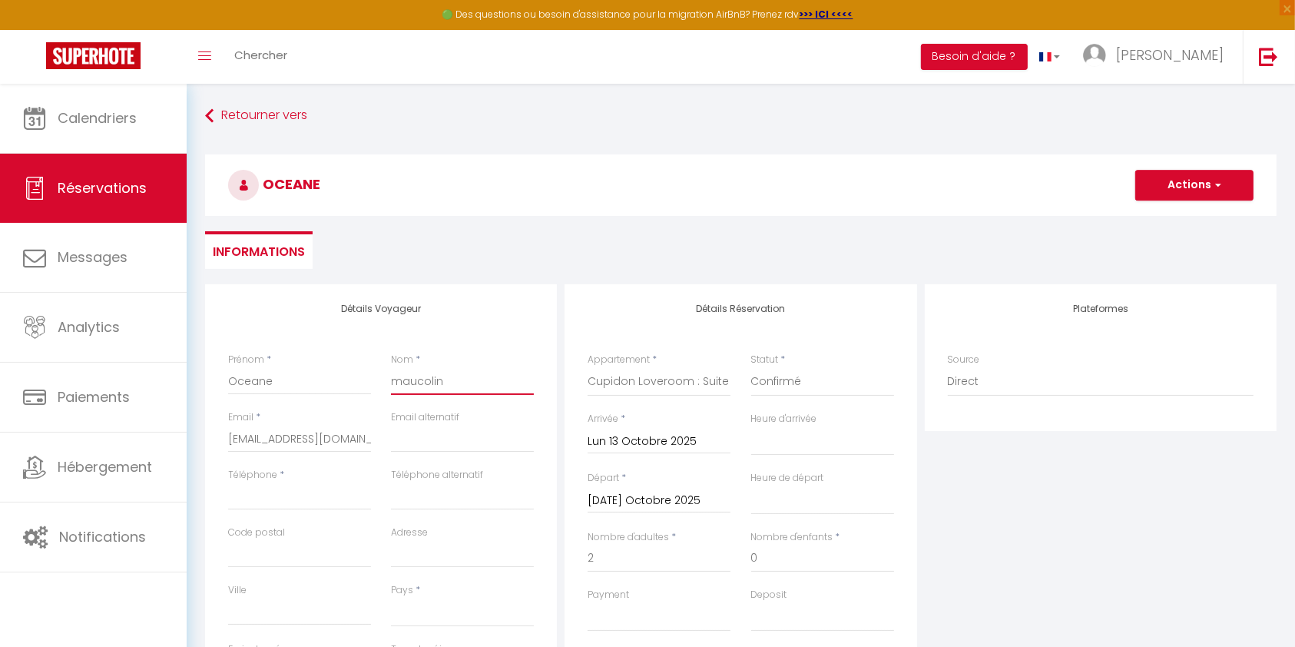
select select
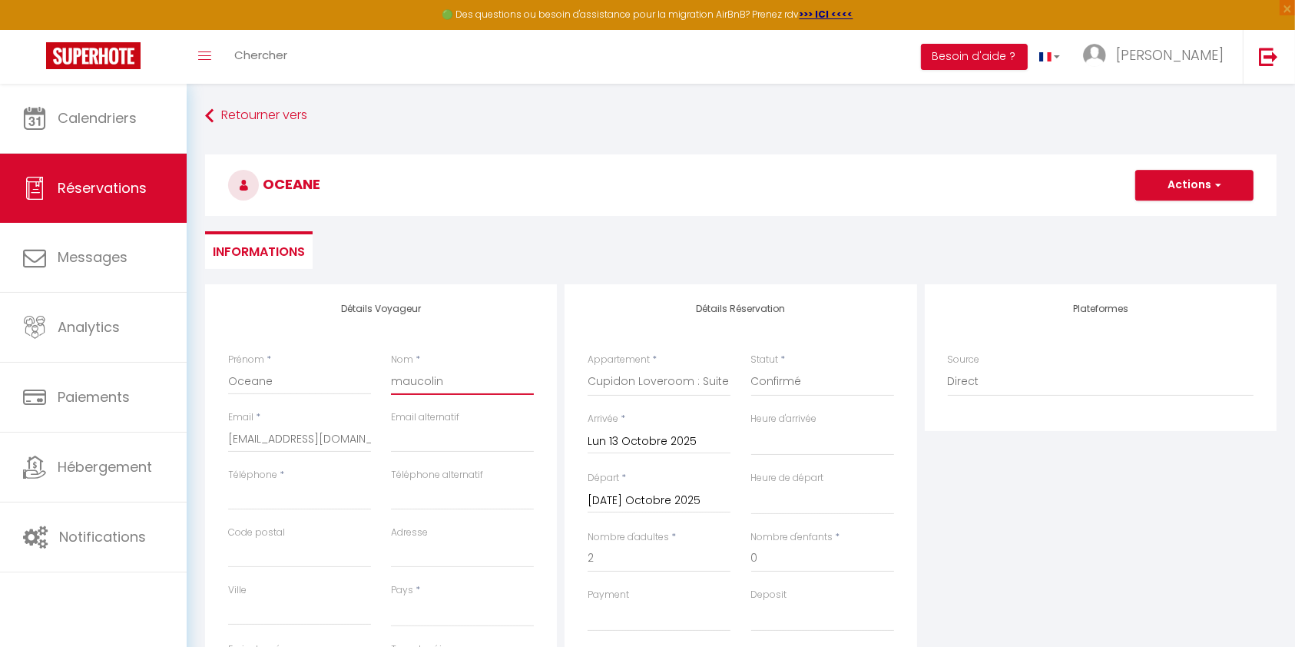
checkbox input "false"
click at [399, 375] on input "maucolin" at bounding box center [462, 381] width 143 height 28
type input "aucolin"
select select
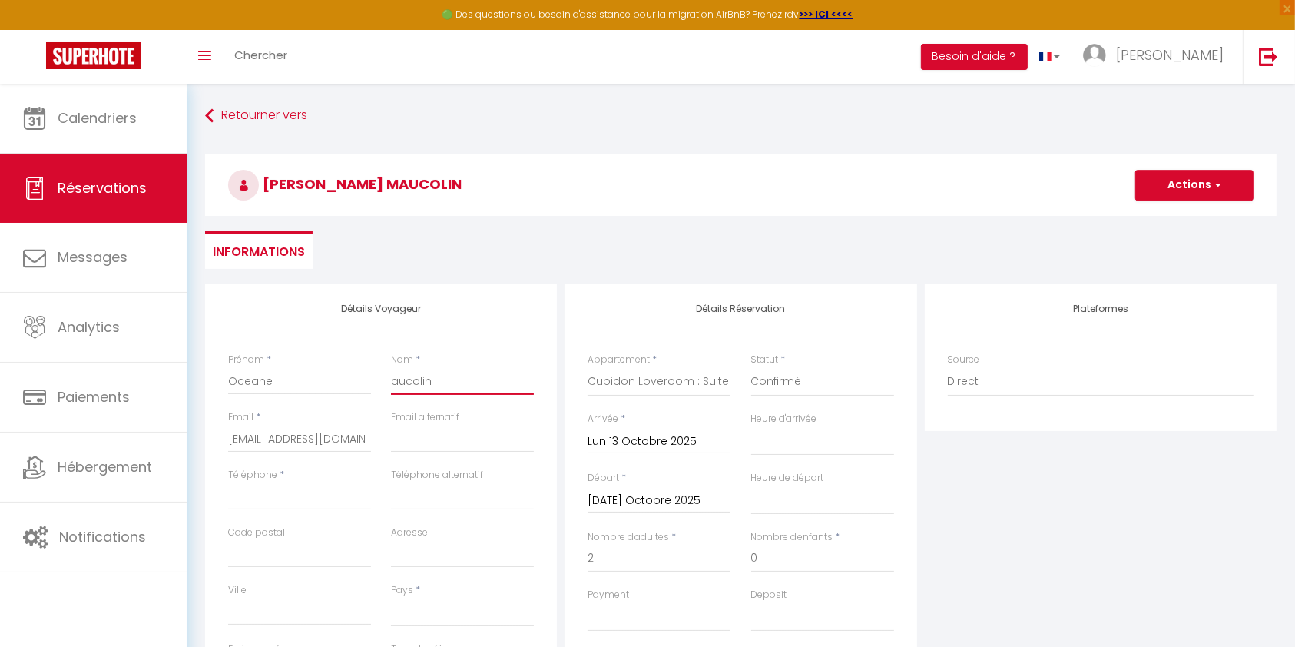
select select
checkbox input "false"
type input "Maucolin"
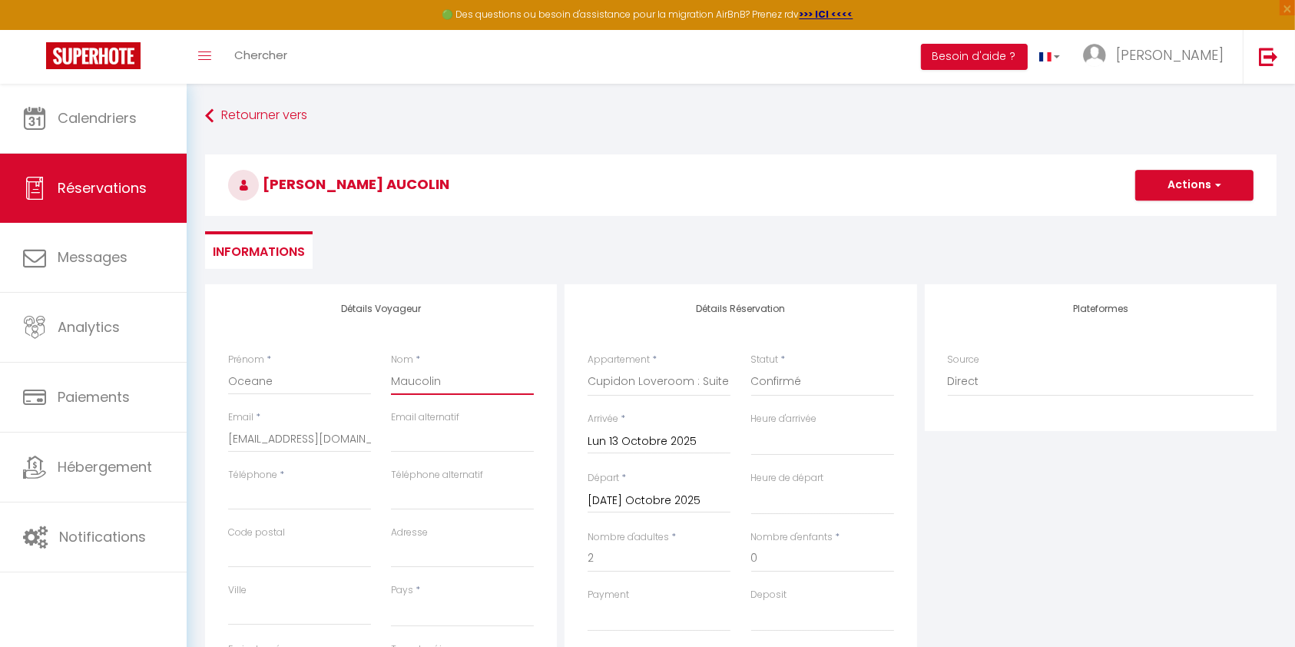
select select
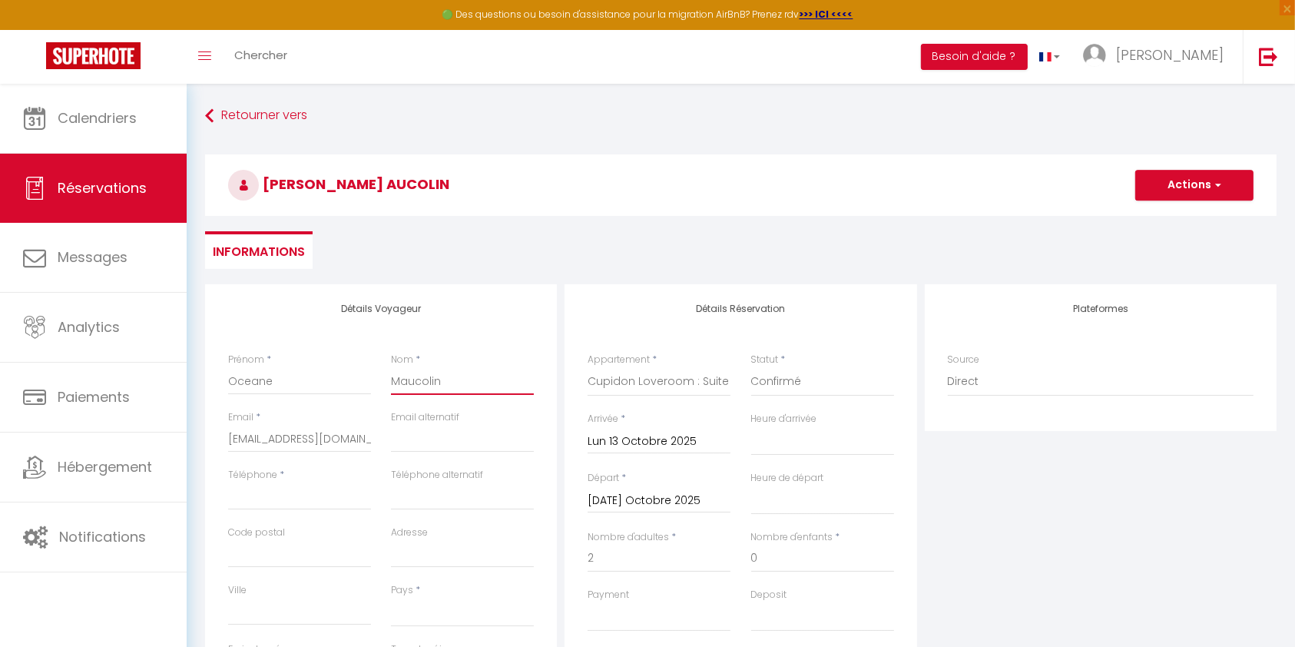
checkbox input "false"
type input "Maucolin"
click at [330, 491] on input "Téléphone" at bounding box center [299, 496] width 143 height 28
paste input "0643452829"
type input "0643452829"
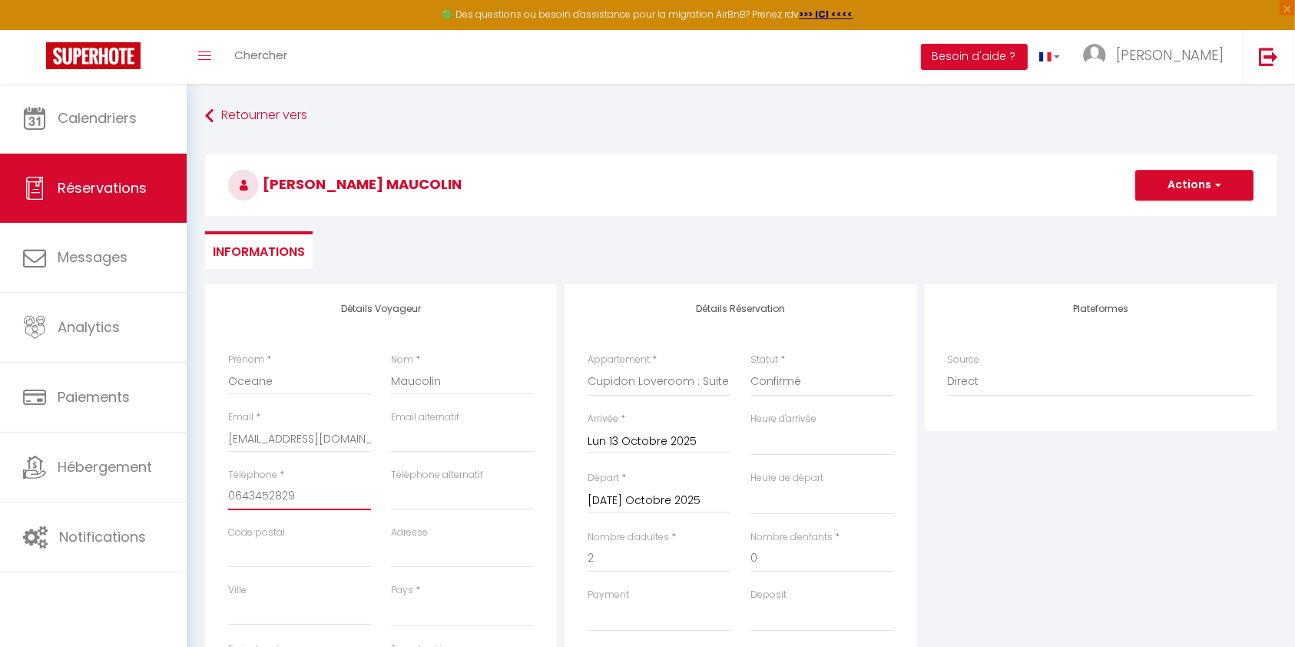
select select
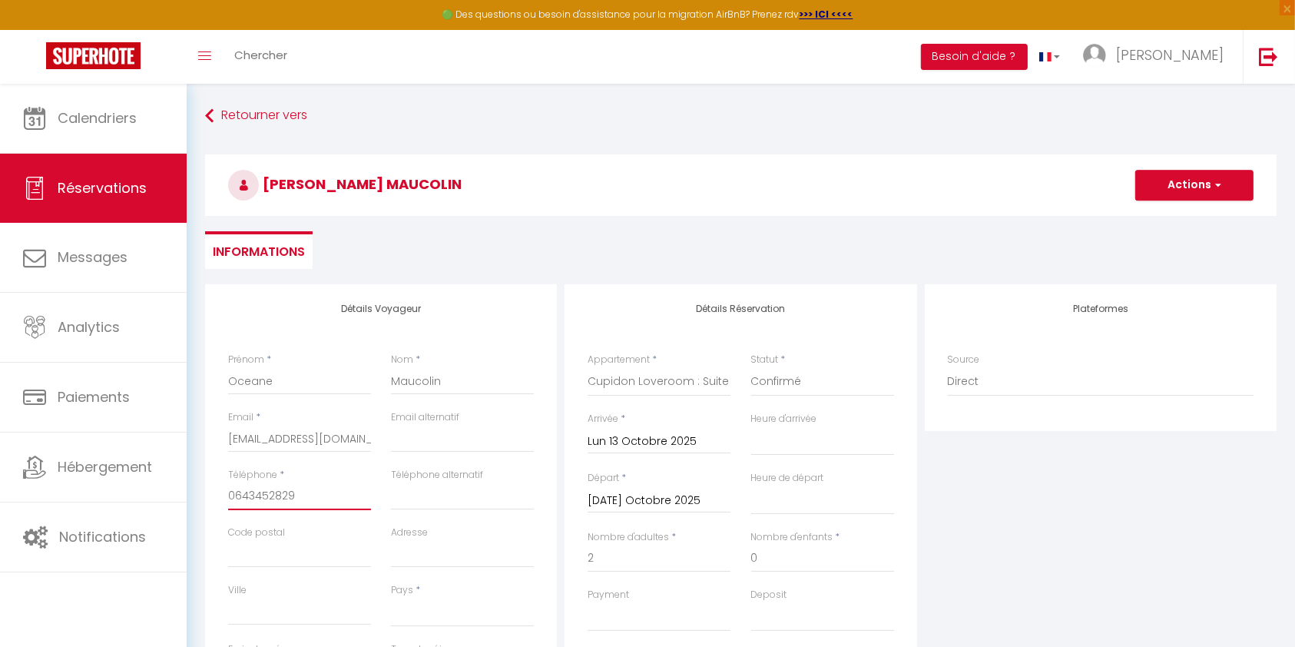
checkbox input "false"
type input "0643452829"
click at [434, 598] on select "[GEOGRAPHIC_DATA] [GEOGRAPHIC_DATA] [GEOGRAPHIC_DATA] [GEOGRAPHIC_DATA] [GEOGRA…" at bounding box center [462, 612] width 143 height 29
click at [391, 598] on select "[GEOGRAPHIC_DATA] [GEOGRAPHIC_DATA] [GEOGRAPHIC_DATA] [GEOGRAPHIC_DATA] [GEOGRA…" at bounding box center [462, 612] width 143 height 29
select select "FR"
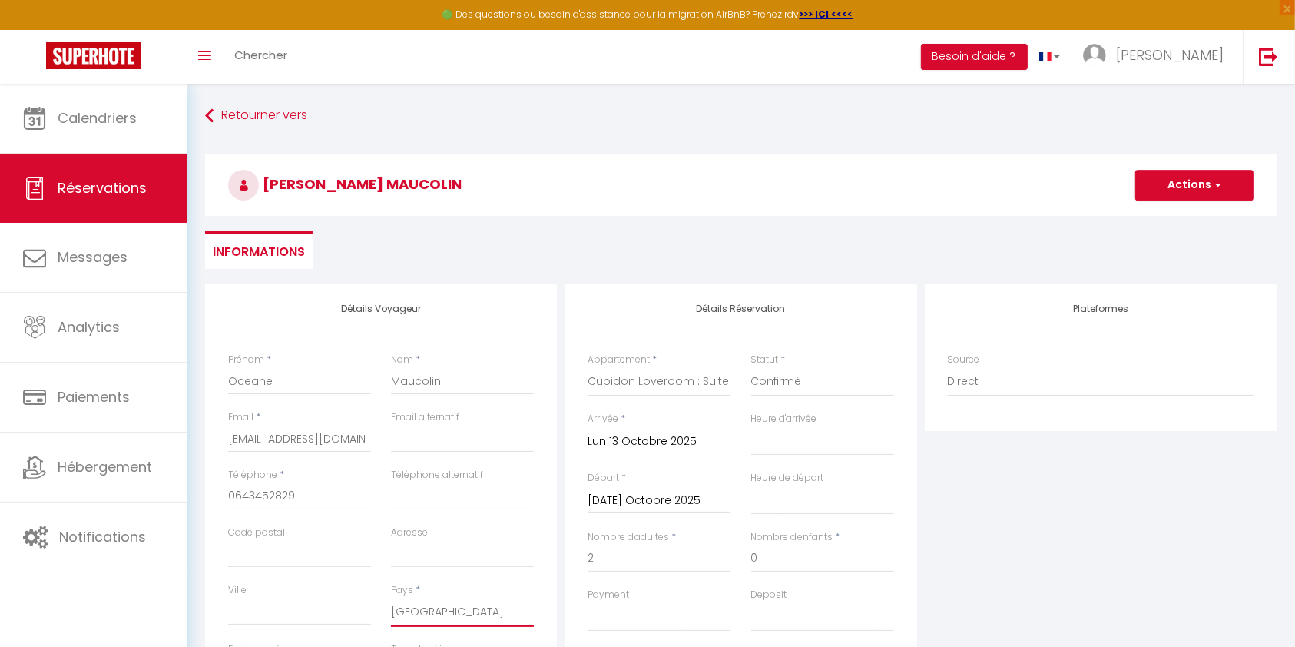
select select
checkbox input "false"
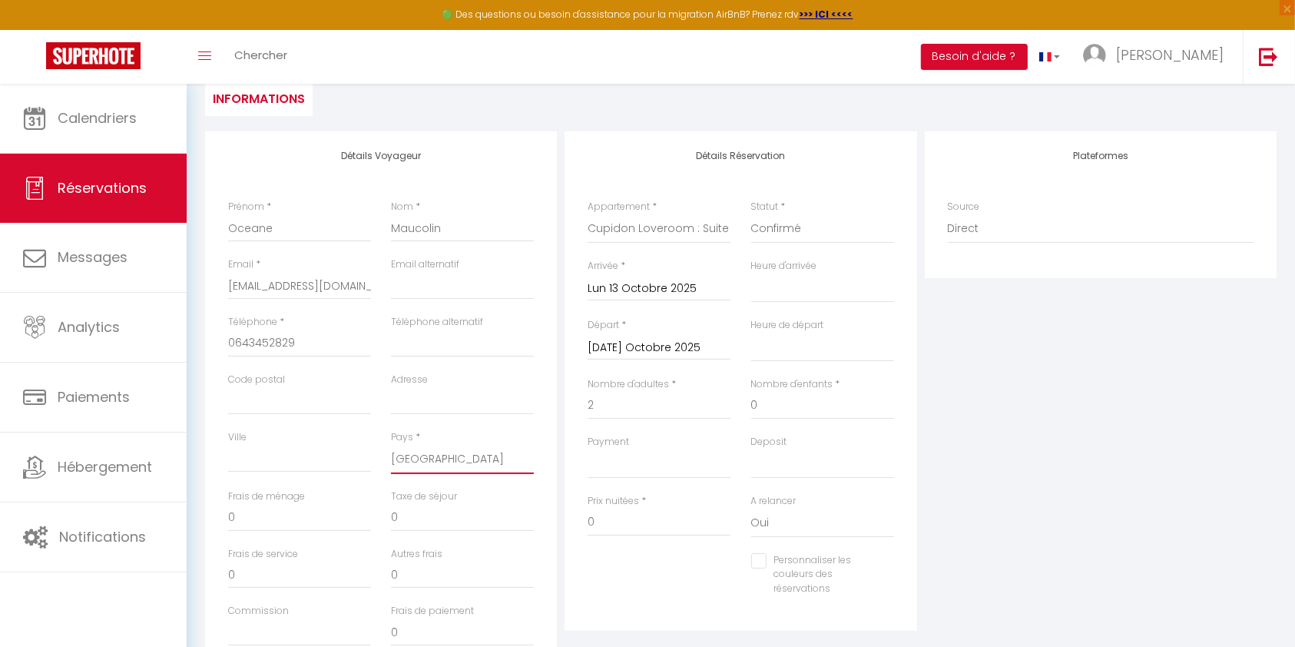
scroll to position [160, 0]
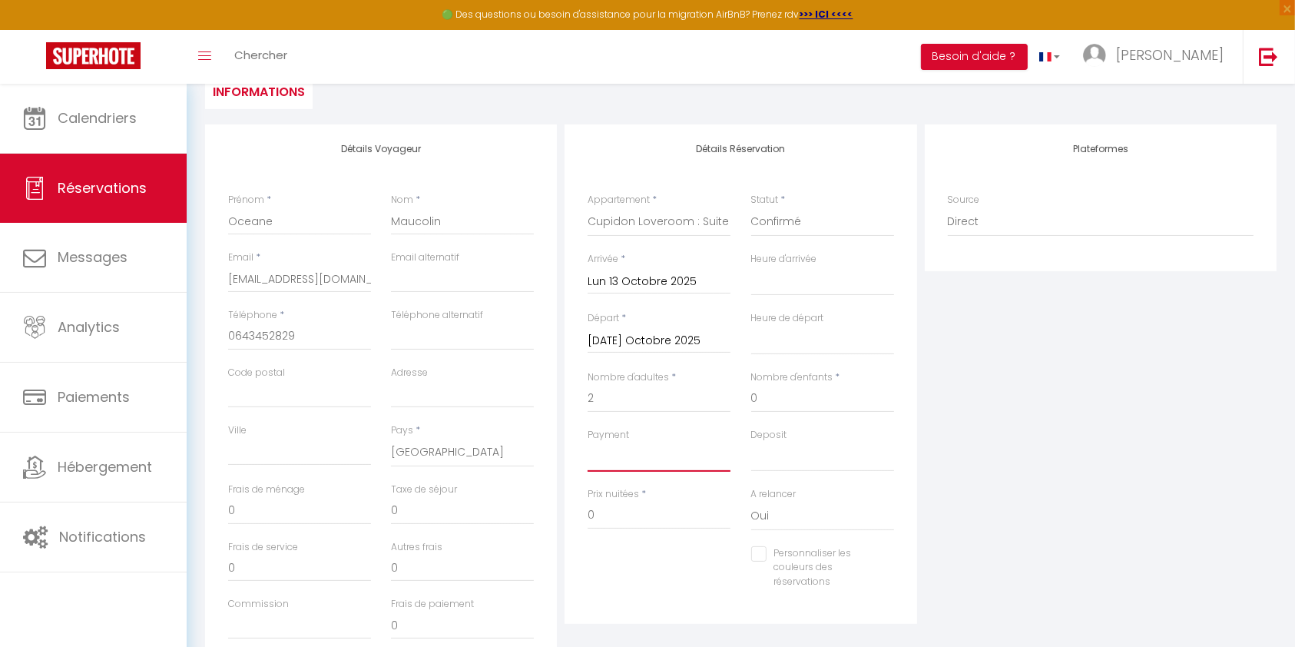
click at [644, 452] on select "OK KO" at bounding box center [659, 457] width 143 height 29
select select "12"
click at [588, 443] on select "OK KO" at bounding box center [659, 457] width 143 height 29
select select
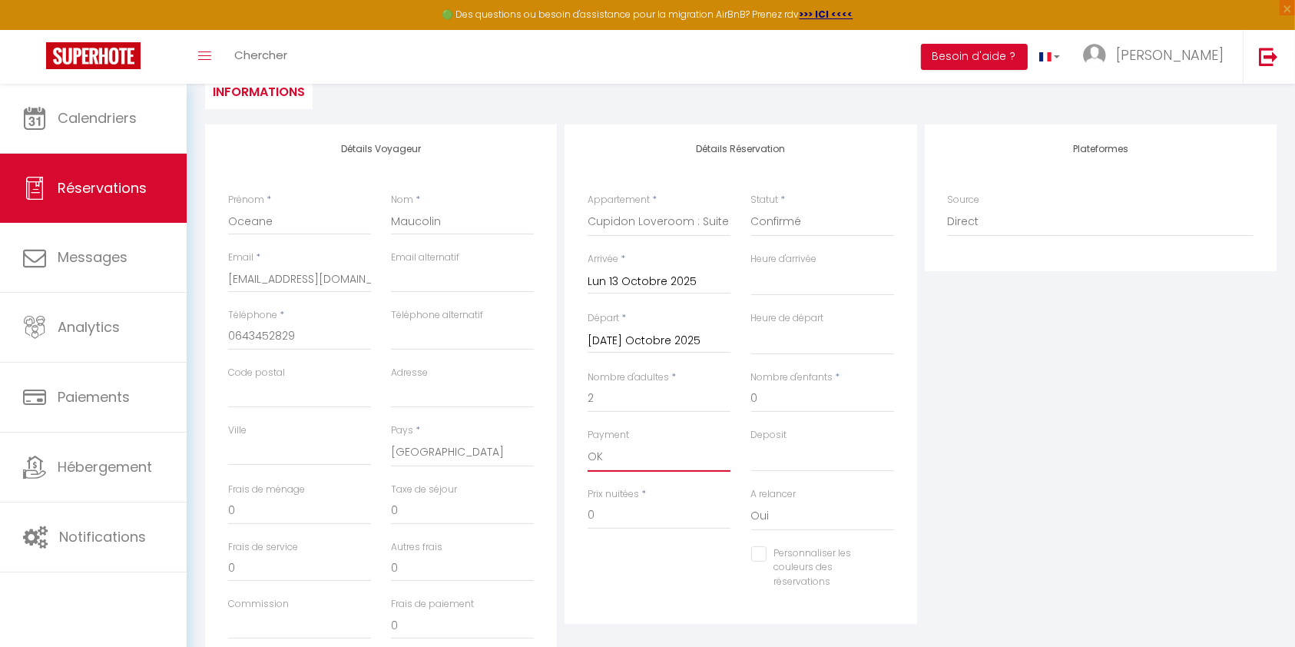
select select
checkbox input "false"
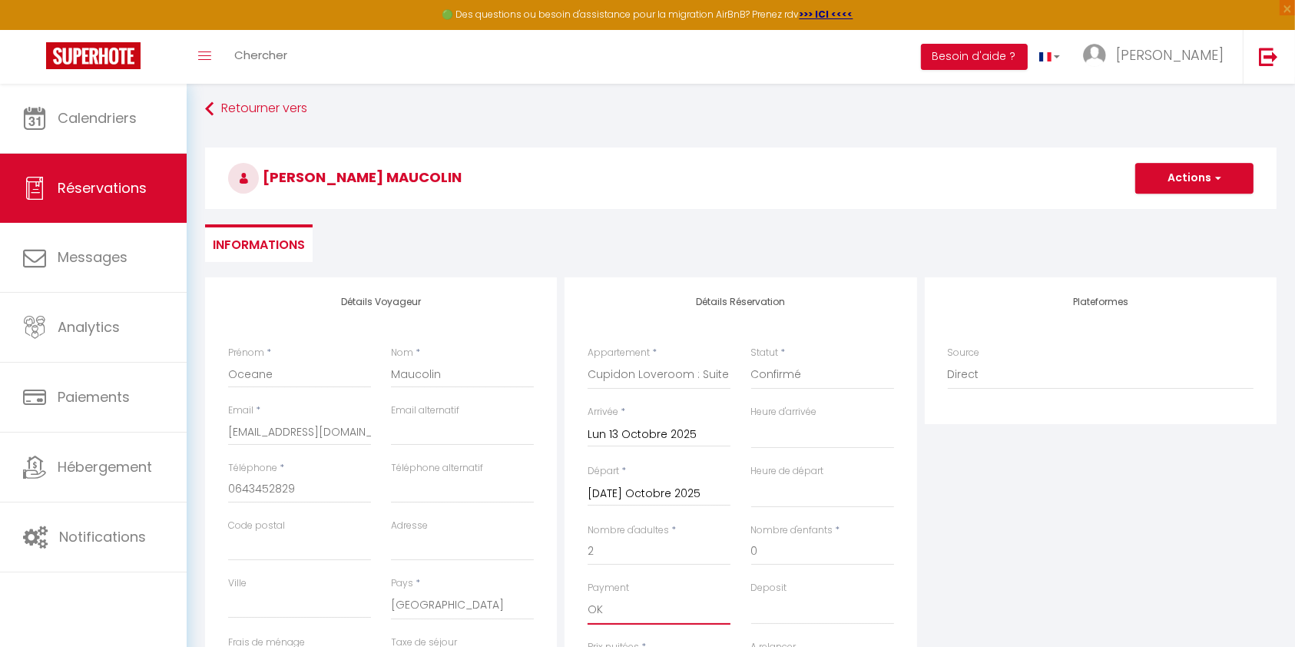
scroll to position [0, 0]
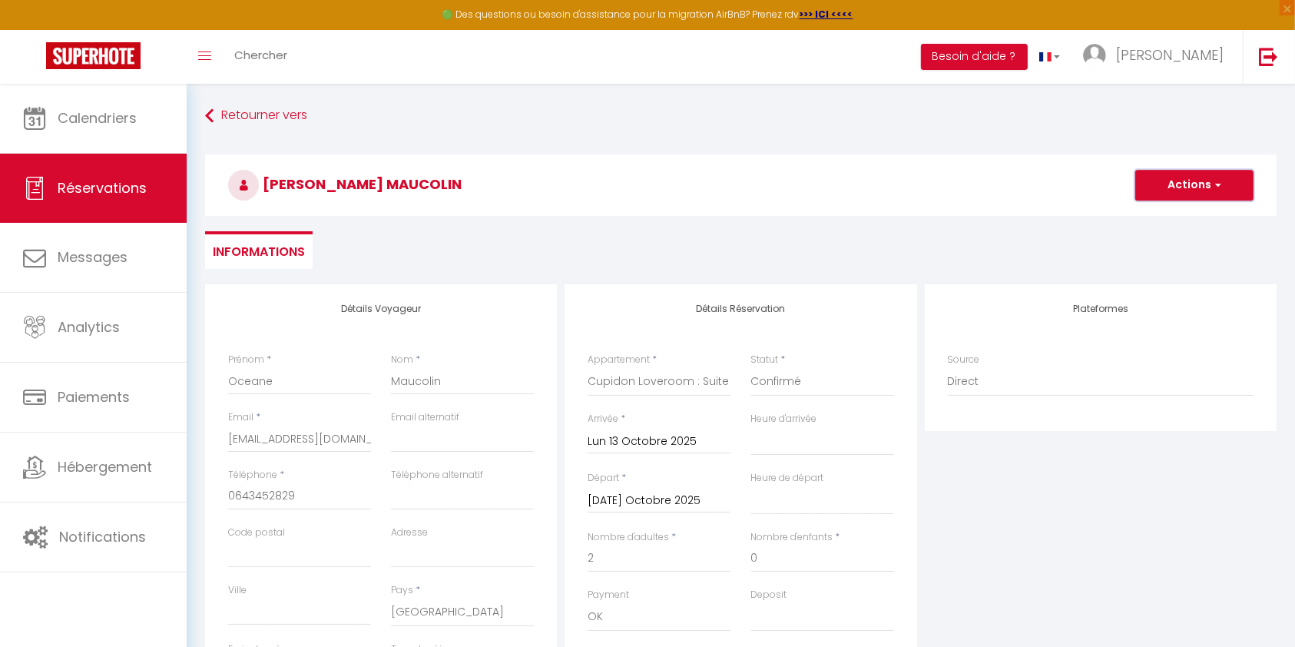
click at [1195, 175] on button "Actions" at bounding box center [1195, 185] width 118 height 31
click at [1174, 227] on link "Enregistrer" at bounding box center [1179, 219] width 121 height 20
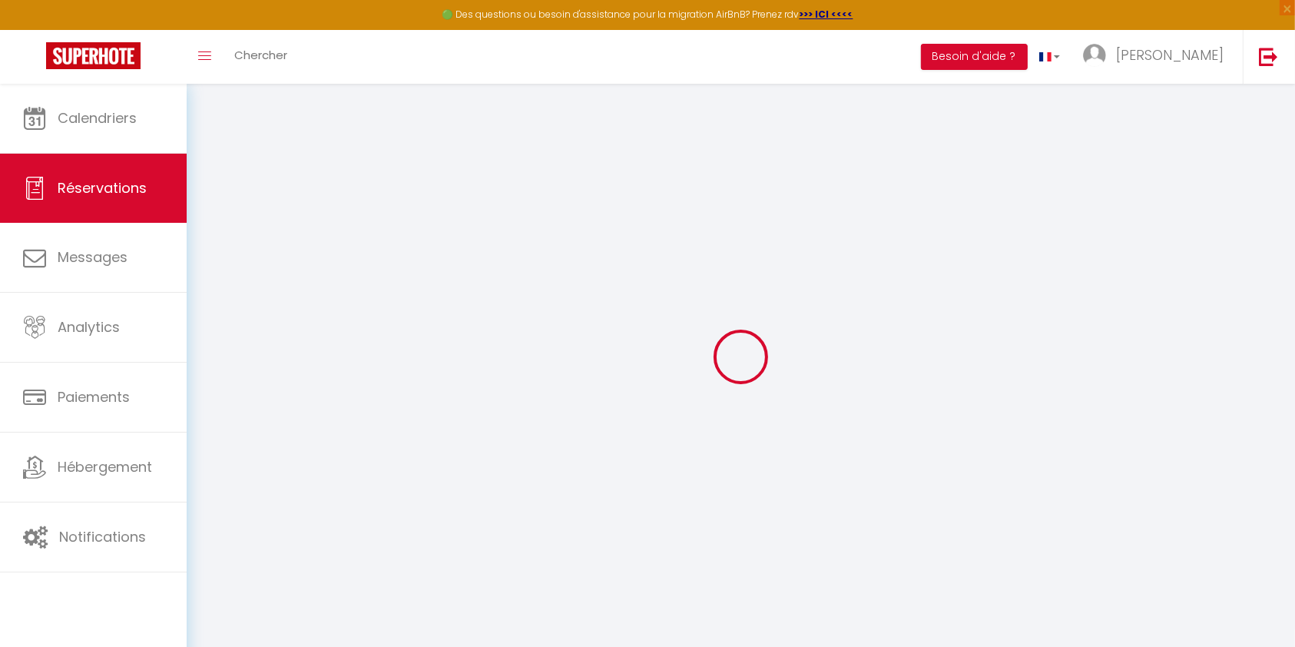
select select "not_cancelled"
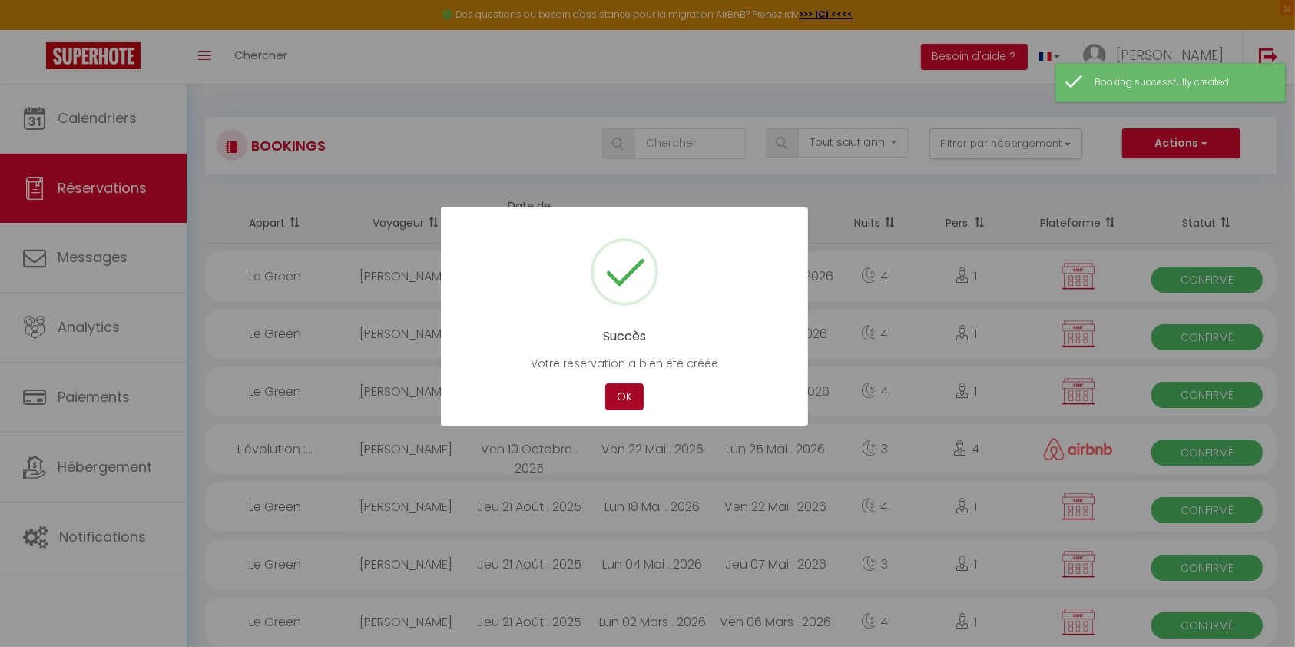
click at [635, 394] on button "OK" at bounding box center [624, 396] width 38 height 27
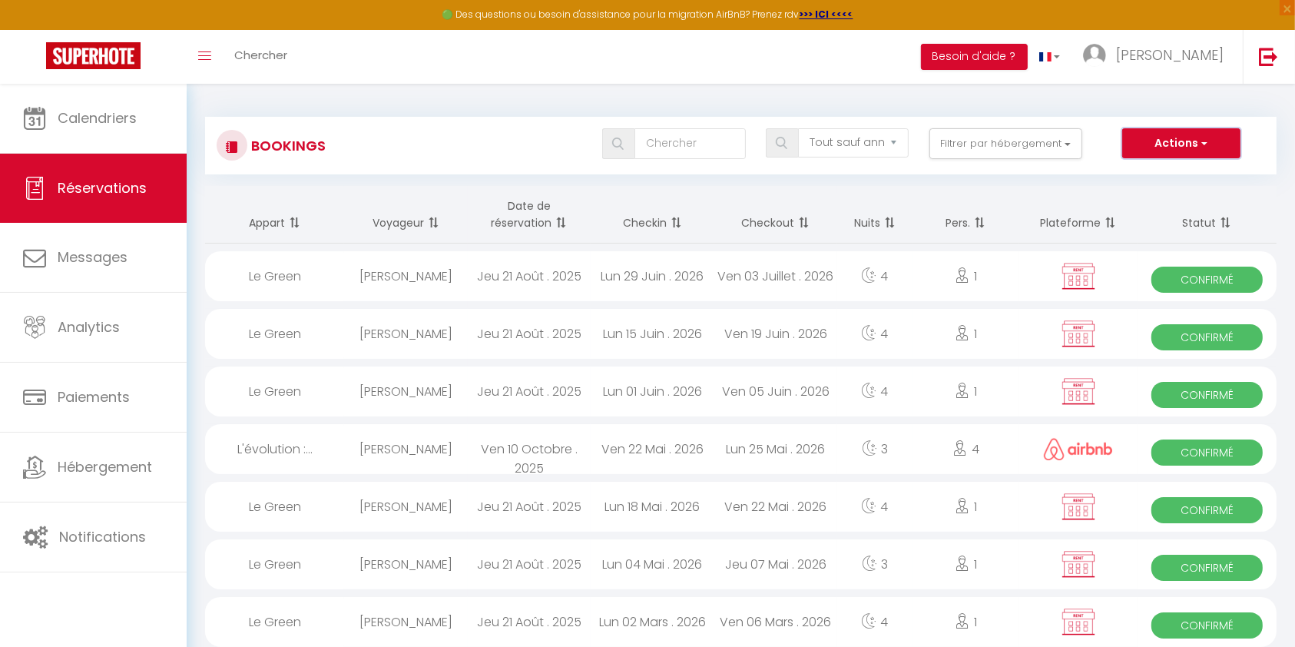
click at [1181, 146] on button "Actions" at bounding box center [1181, 143] width 118 height 31
click at [1143, 172] on link "Nouvelle Réservation" at bounding box center [1158, 177] width 164 height 20
select select
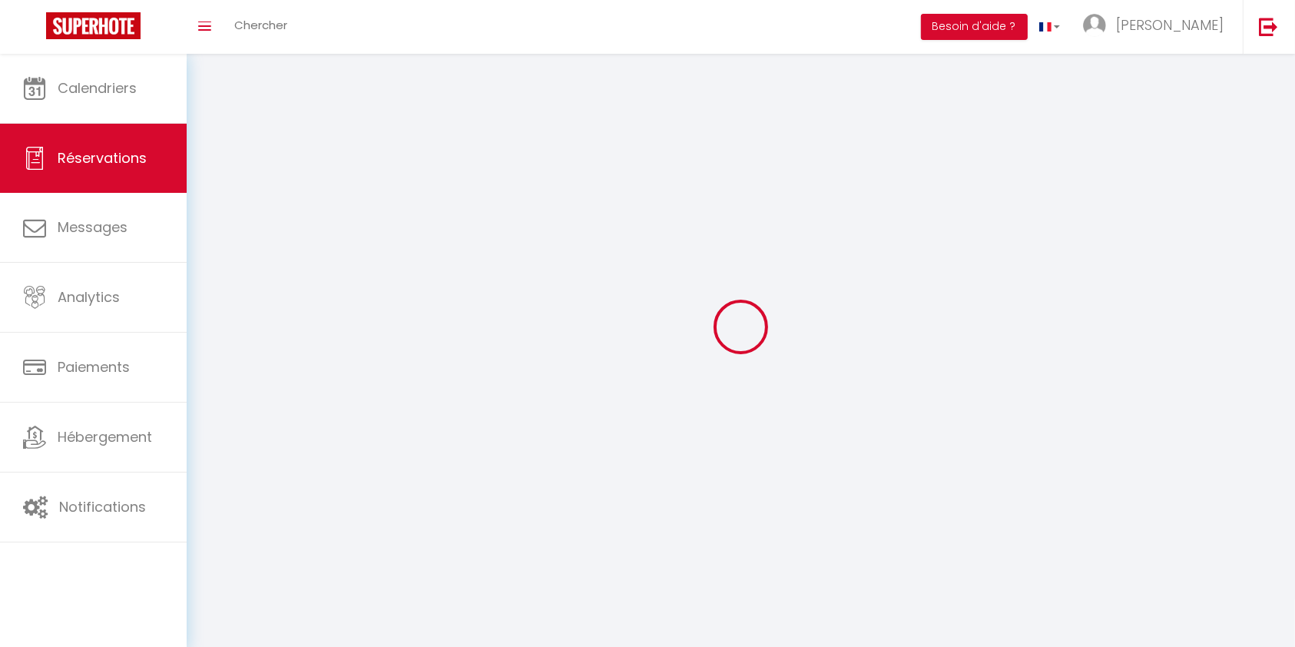
select select
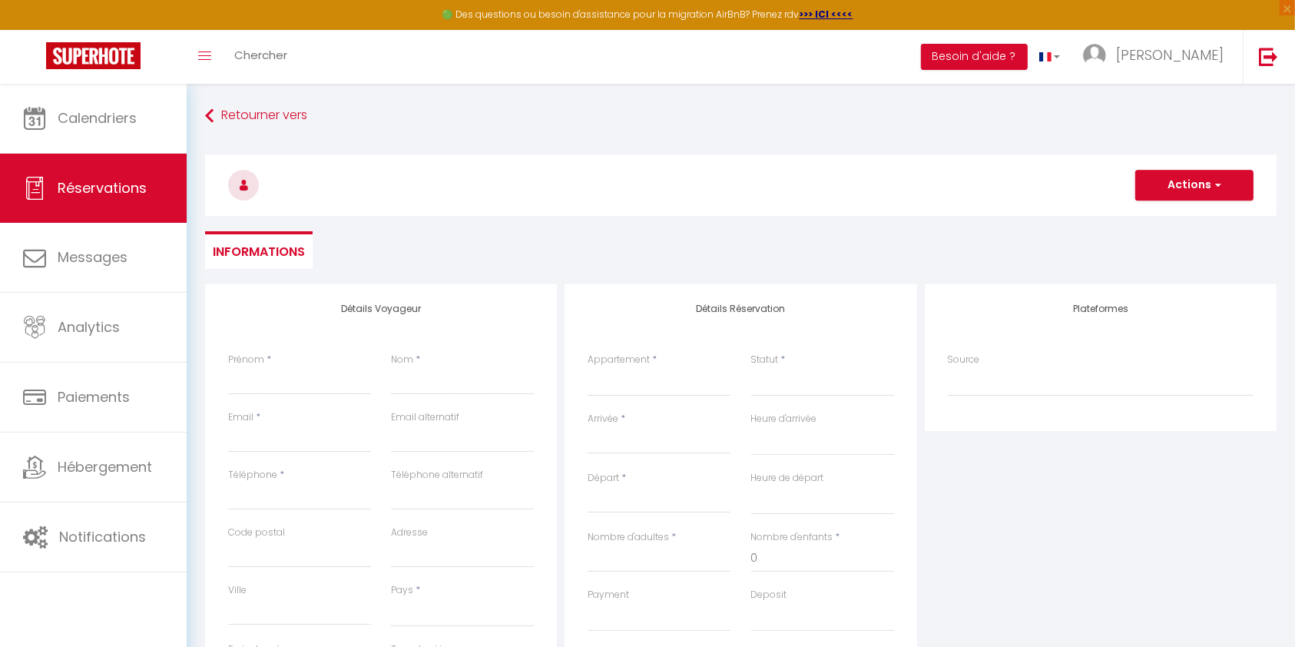
click at [621, 432] on input "Arrivée" at bounding box center [659, 442] width 143 height 20
click at [807, 469] on span ">" at bounding box center [801, 468] width 33 height 31
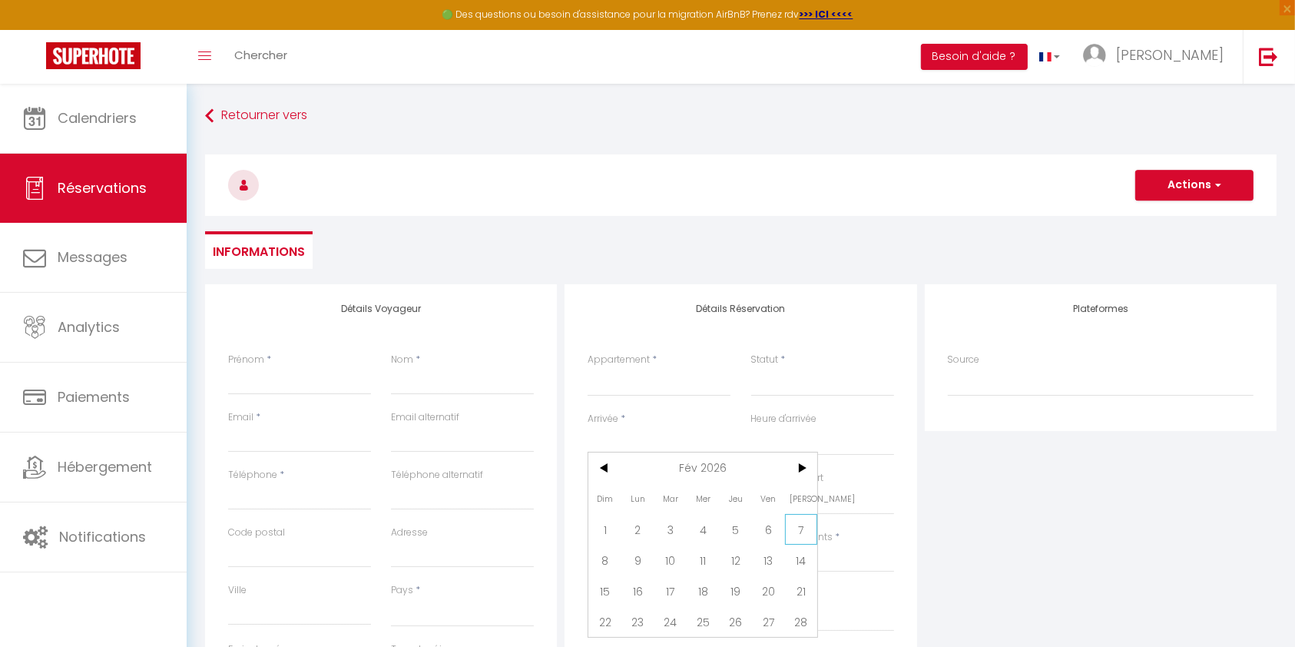
click at [808, 526] on span "7" at bounding box center [801, 529] width 33 height 31
click at [633, 381] on select "L'évolution : 1 suite et jardin L'évolution : 2 suites et jardin Le Green Cupid…" at bounding box center [659, 381] width 143 height 29
click at [588, 367] on select "L'évolution : 1 suite et jardin L'évolution : 2 suites et jardin Le Green Cupid…" at bounding box center [659, 381] width 143 height 29
click at [796, 390] on select "Confirmé Non Confirmé [PERSON_NAME] par le voyageur No Show Request" at bounding box center [822, 381] width 143 height 29
click at [804, 383] on select "Confirmé Non Confirmé [PERSON_NAME] par le voyageur No Show Request" at bounding box center [822, 381] width 143 height 29
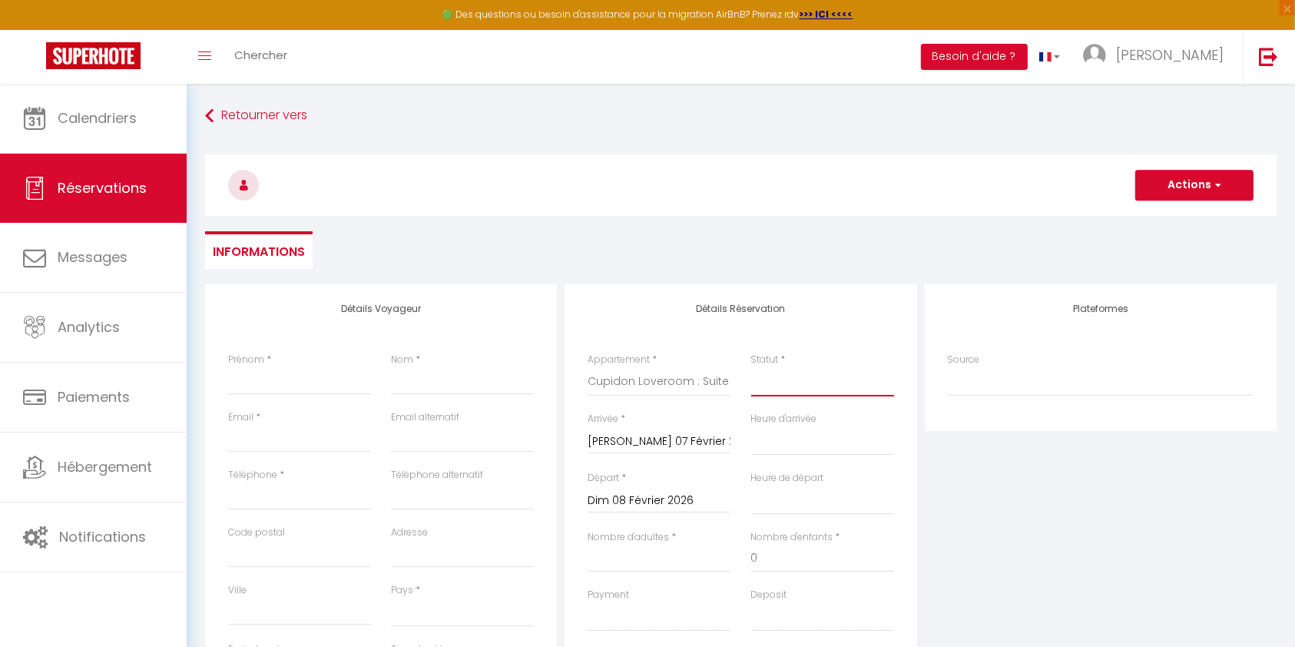
click at [780, 380] on select "Confirmé Non Confirmé [PERSON_NAME] par le voyageur No Show Request" at bounding box center [822, 381] width 143 height 29
click at [751, 367] on select "Confirmé Non Confirmé [PERSON_NAME] par le voyageur No Show Request" at bounding box center [822, 381] width 143 height 29
click at [639, 572] on div "Nombre d'adultes *" at bounding box center [659, 559] width 163 height 58
click at [641, 555] on input "Nombre d'adultes" at bounding box center [659, 559] width 143 height 28
click at [631, 608] on select "OK KO" at bounding box center [659, 616] width 143 height 29
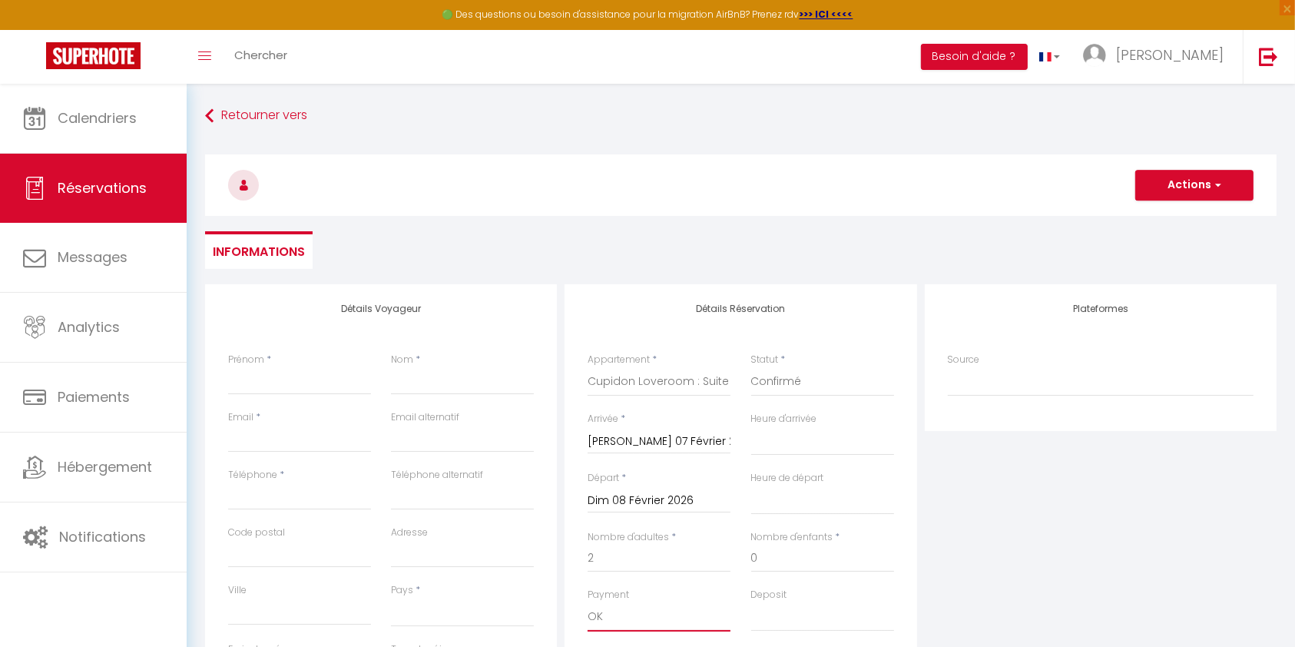
click at [588, 602] on select "OK KO" at bounding box center [659, 616] width 143 height 29
click at [281, 439] on input "Email client" at bounding box center [299, 439] width 143 height 28
paste input "[EMAIL_ADDRESS][DOMAIN_NAME]"
click at [284, 377] on input "Prénom" at bounding box center [299, 381] width 143 height 28
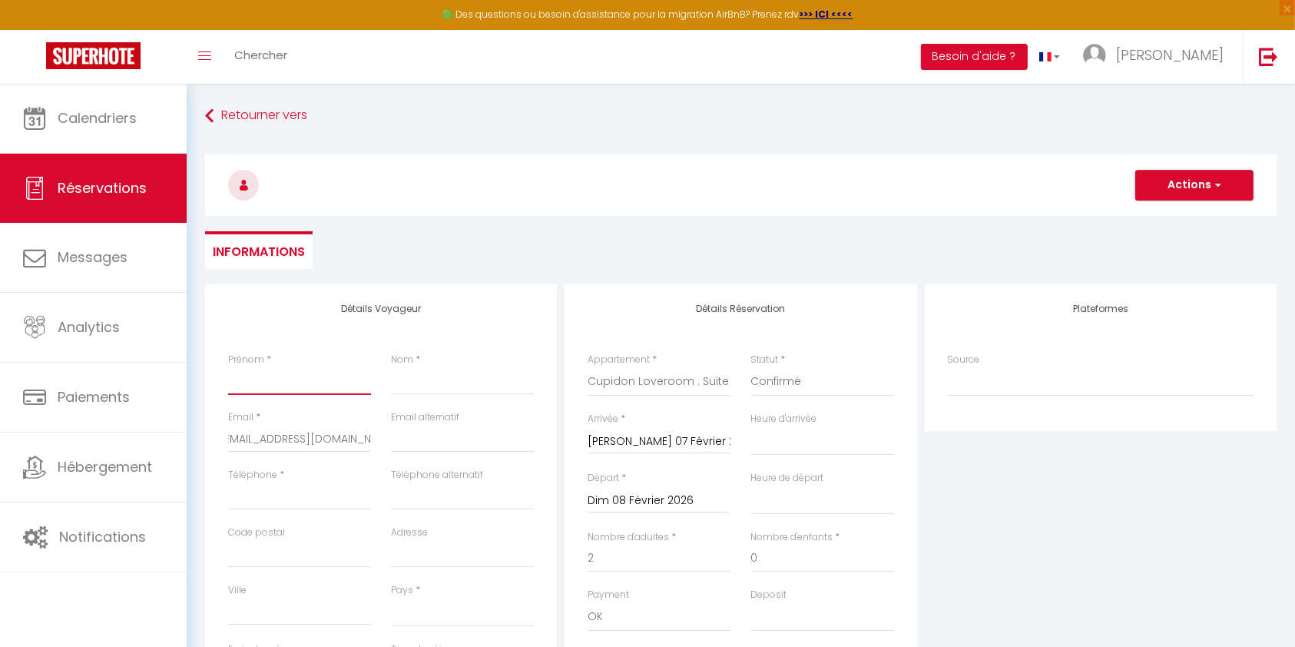
scroll to position [0, 0]
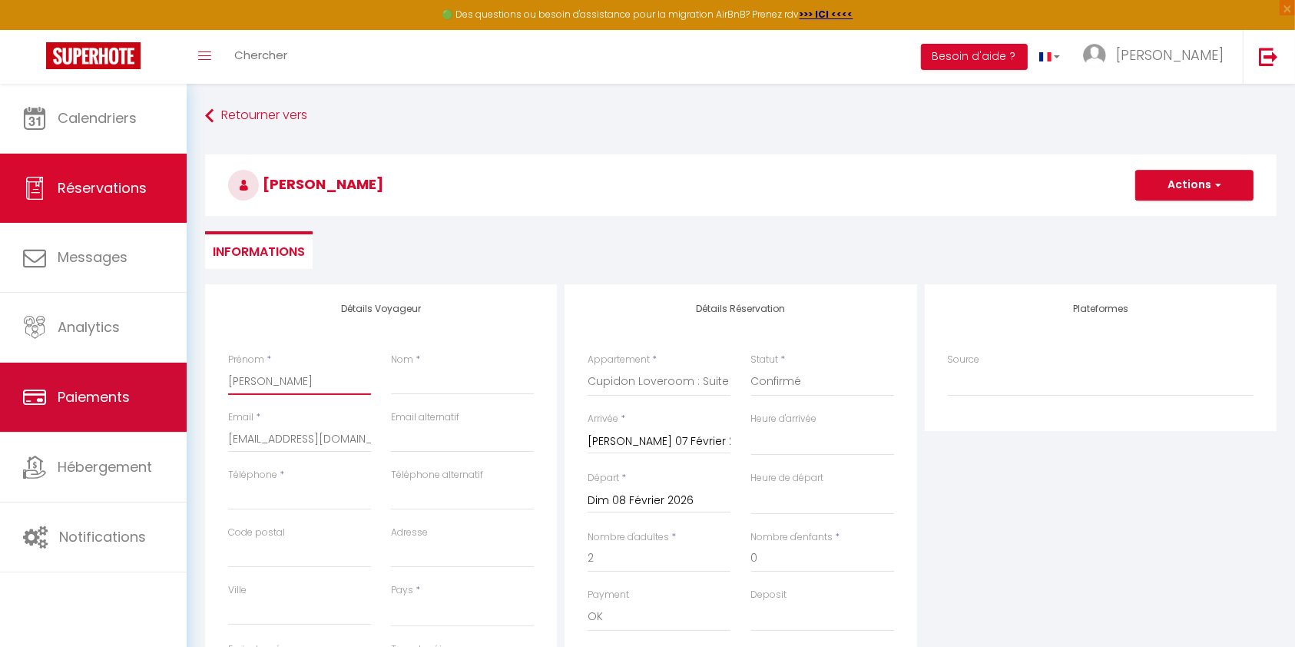
drag, startPoint x: 277, startPoint y: 385, endPoint x: 184, endPoint y: 365, distance: 95.1
click at [184, 365] on div "🟢 Des questions ou besoin d'assistance pour la migration AirBnB? Prenez rdv >>>…" at bounding box center [647, 512] width 1295 height 857
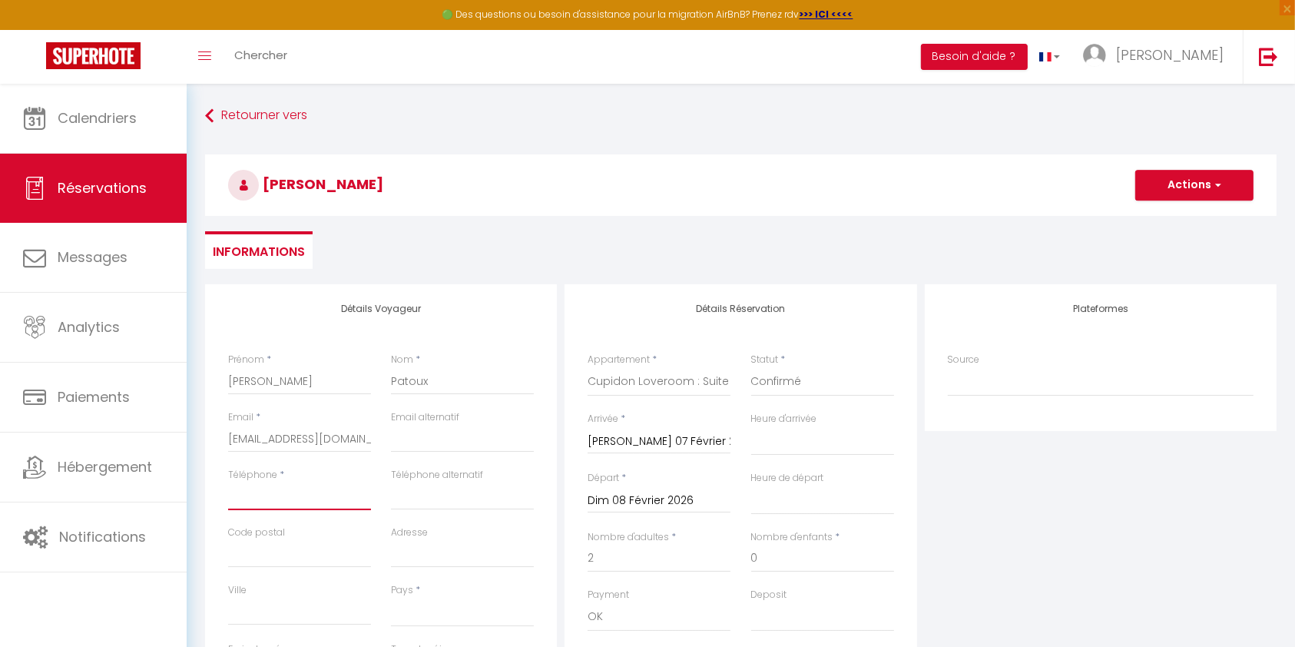
click at [267, 502] on input "Téléphone" at bounding box center [299, 496] width 143 height 28
paste input "0626397486"
click at [438, 610] on select "[GEOGRAPHIC_DATA] [GEOGRAPHIC_DATA] [GEOGRAPHIC_DATA] [GEOGRAPHIC_DATA] [GEOGRA…" at bounding box center [462, 612] width 143 height 29
click at [391, 598] on select "[GEOGRAPHIC_DATA] [GEOGRAPHIC_DATA] [GEOGRAPHIC_DATA] [GEOGRAPHIC_DATA] [GEOGRA…" at bounding box center [462, 612] width 143 height 29
click at [1162, 190] on button "Actions" at bounding box center [1195, 185] width 118 height 31
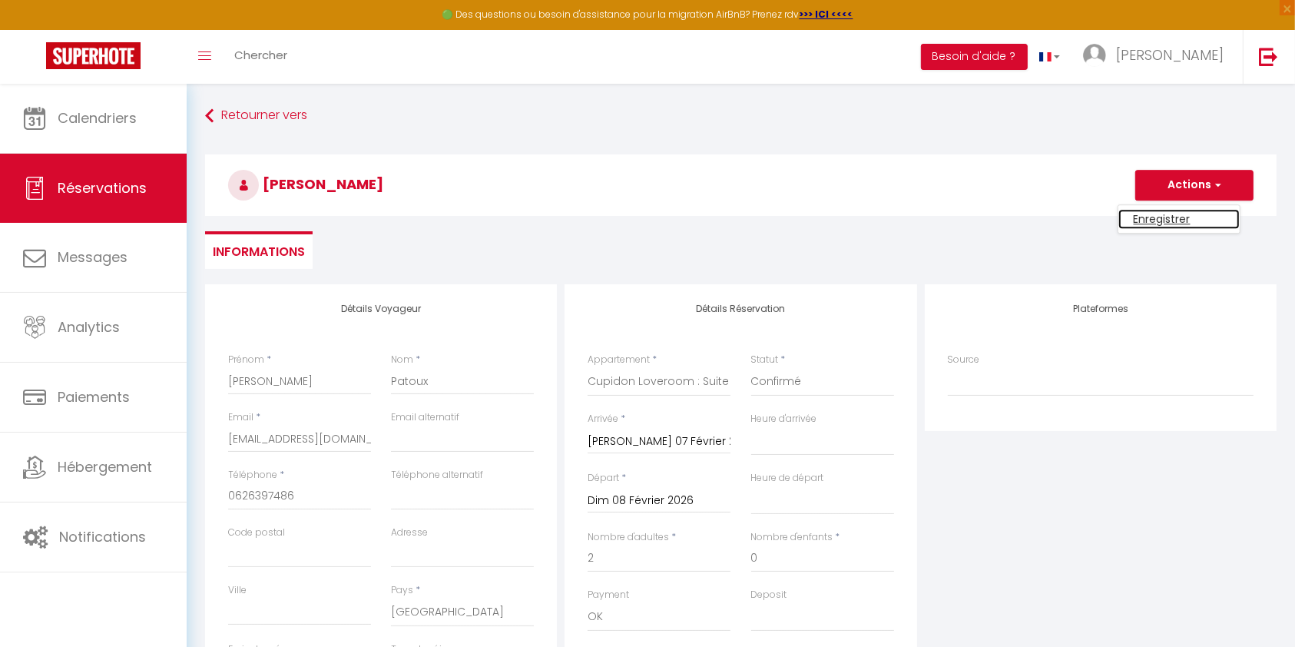
click at [1162, 214] on link "Enregistrer" at bounding box center [1179, 219] width 121 height 20
